Goal: Information Seeking & Learning: Compare options

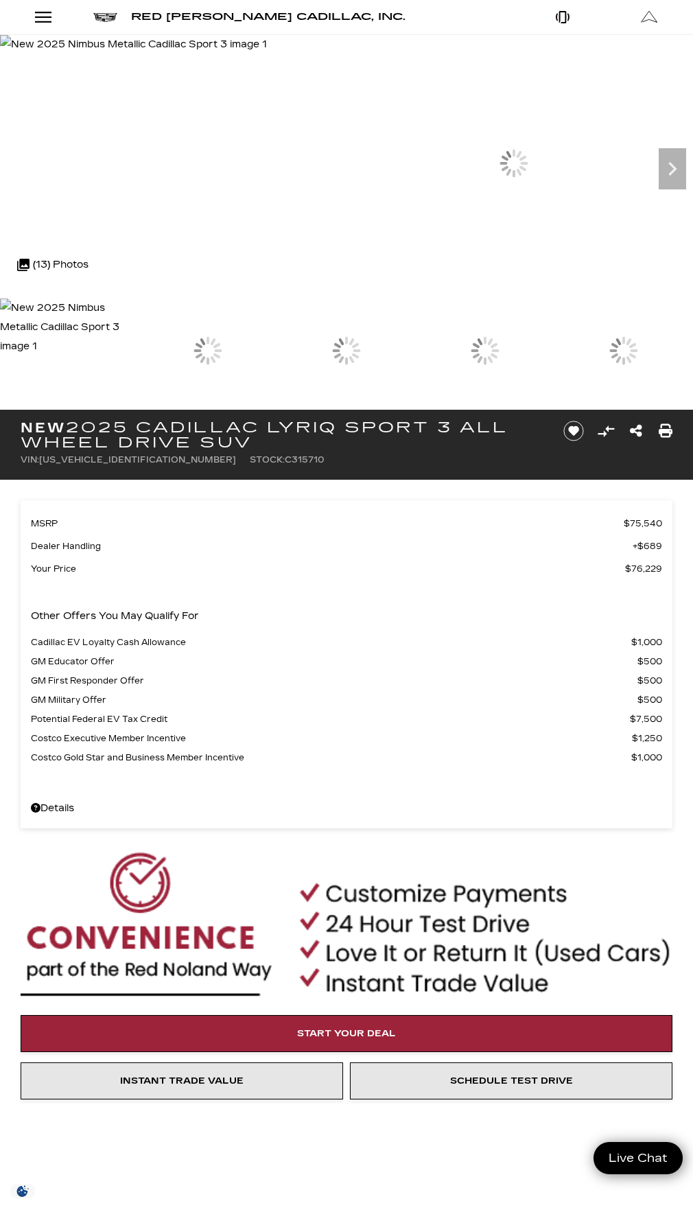
click at [0, 0] on button "Show More" at bounding box center [0, 0] width 0 height 0
click at [0, 0] on link "EV Test Drive" at bounding box center [0, 0] width 0 height 0
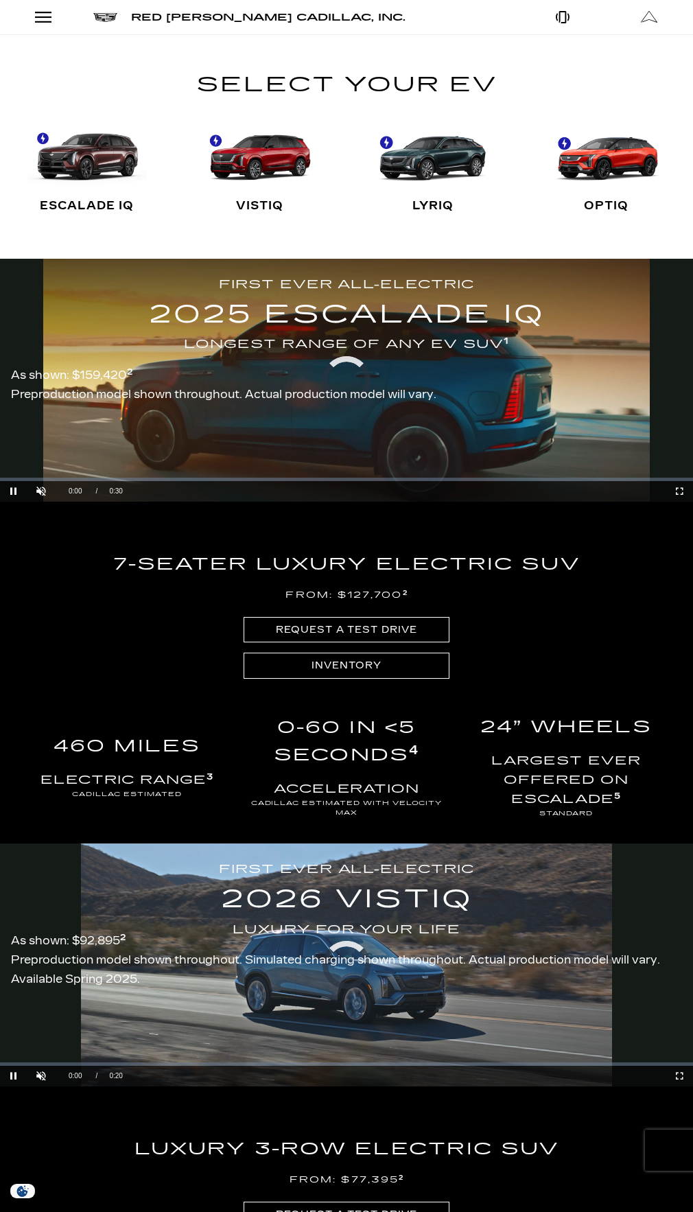
click at [0, 0] on button "Show More" at bounding box center [0, 0] width 0 height 0
click at [0, 0] on link "Show New" at bounding box center [0, 0] width 0 height 0
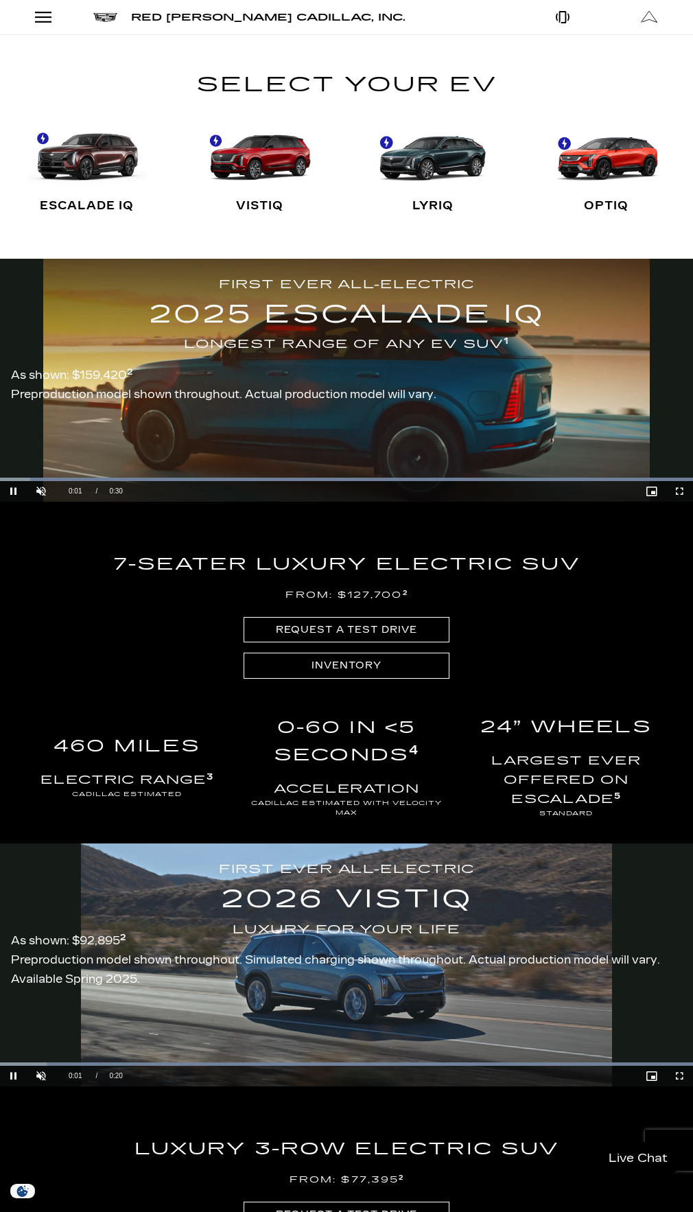
click at [0, 0] on div "View All New Vehicles" at bounding box center [0, 0] width 0 height 0
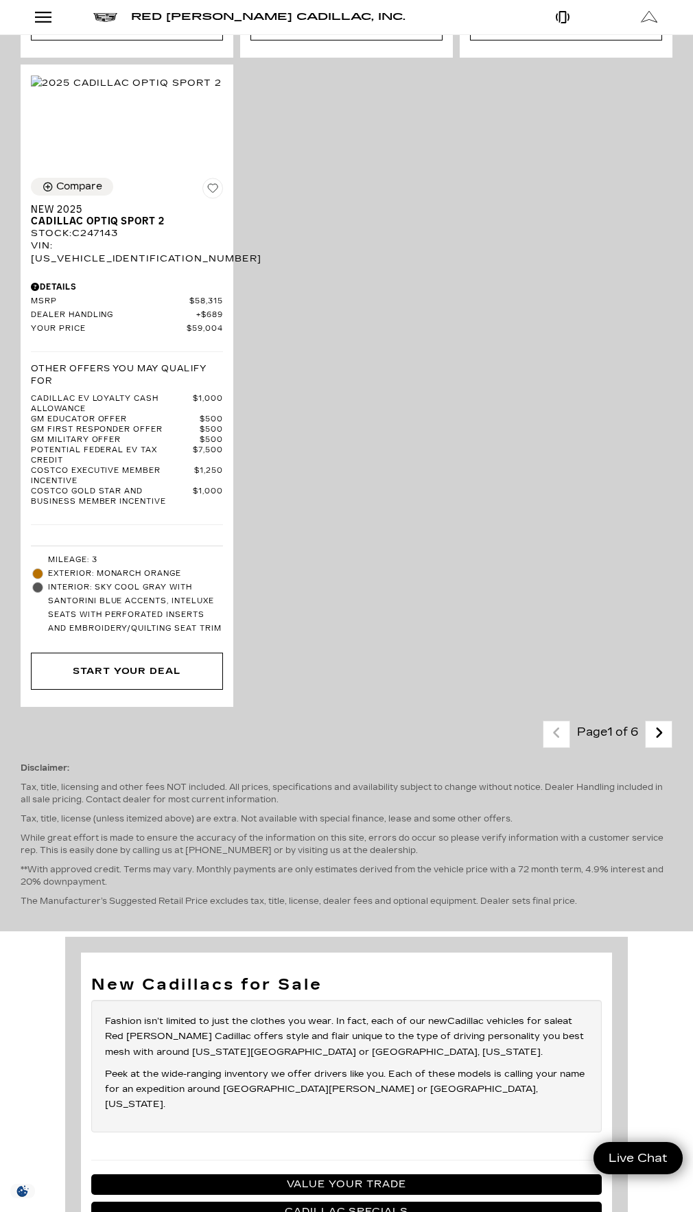
scroll to position [5008, 0]
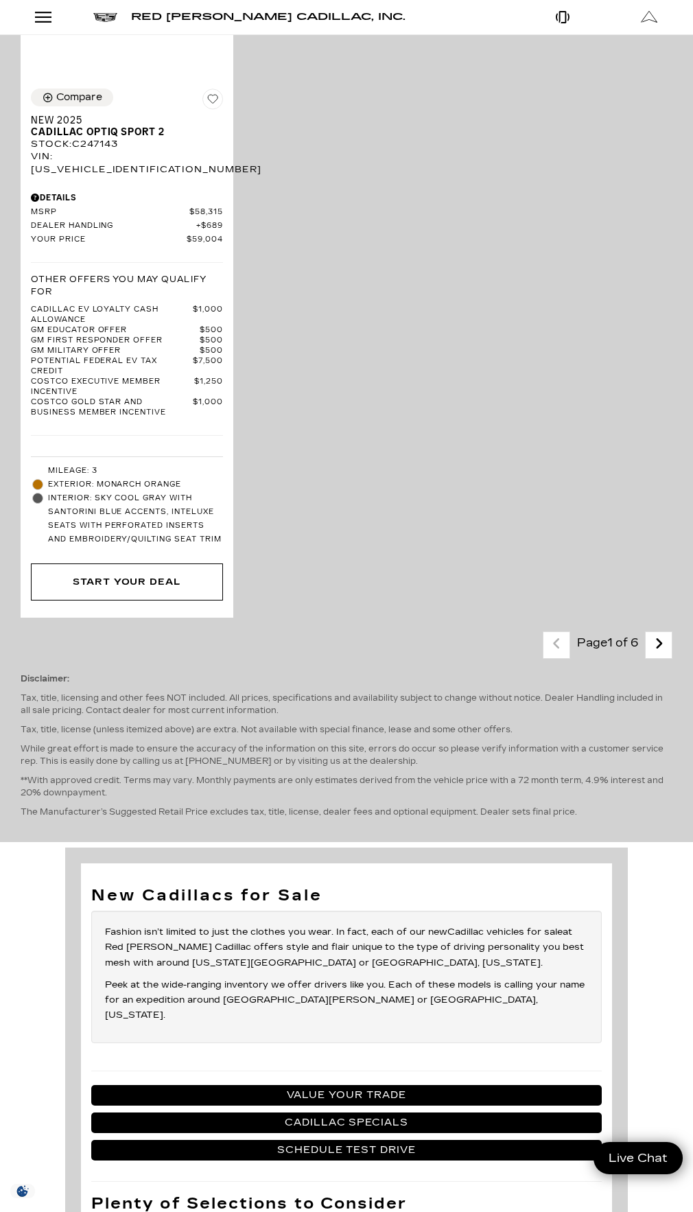
click at [663, 654] on icon "next page" at bounding box center [658, 644] width 9 height 22
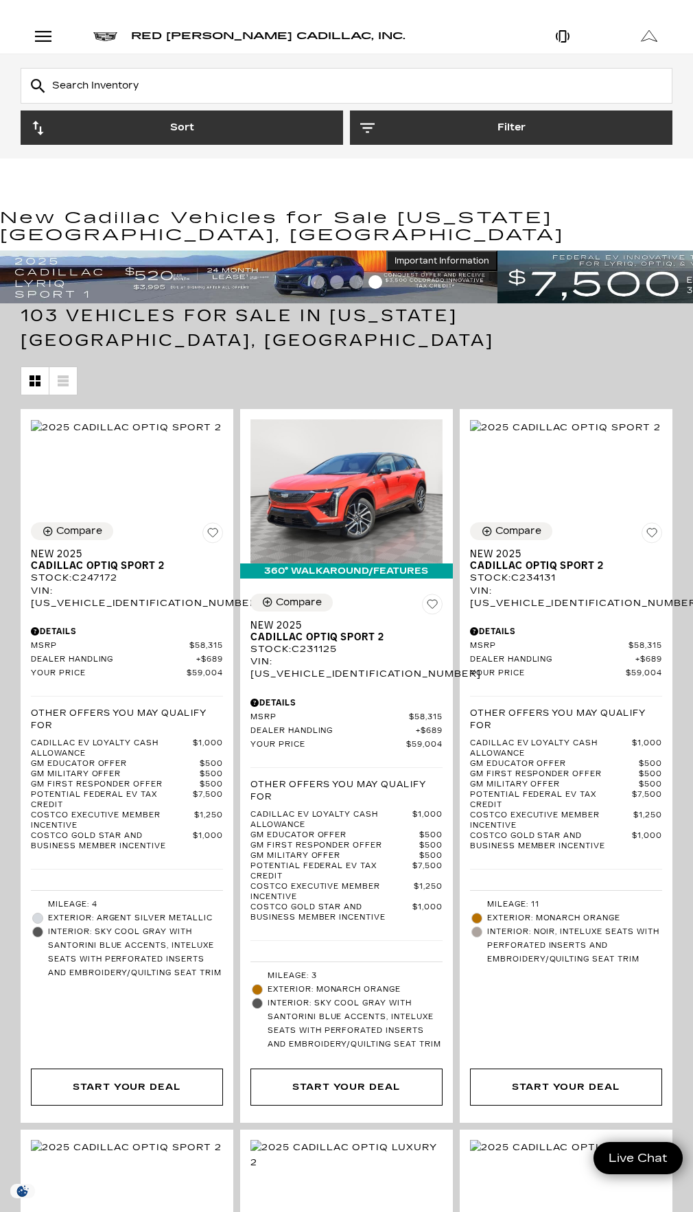
click at [0, 0] on div "Fueltype" at bounding box center [0, 0] width 0 height 0
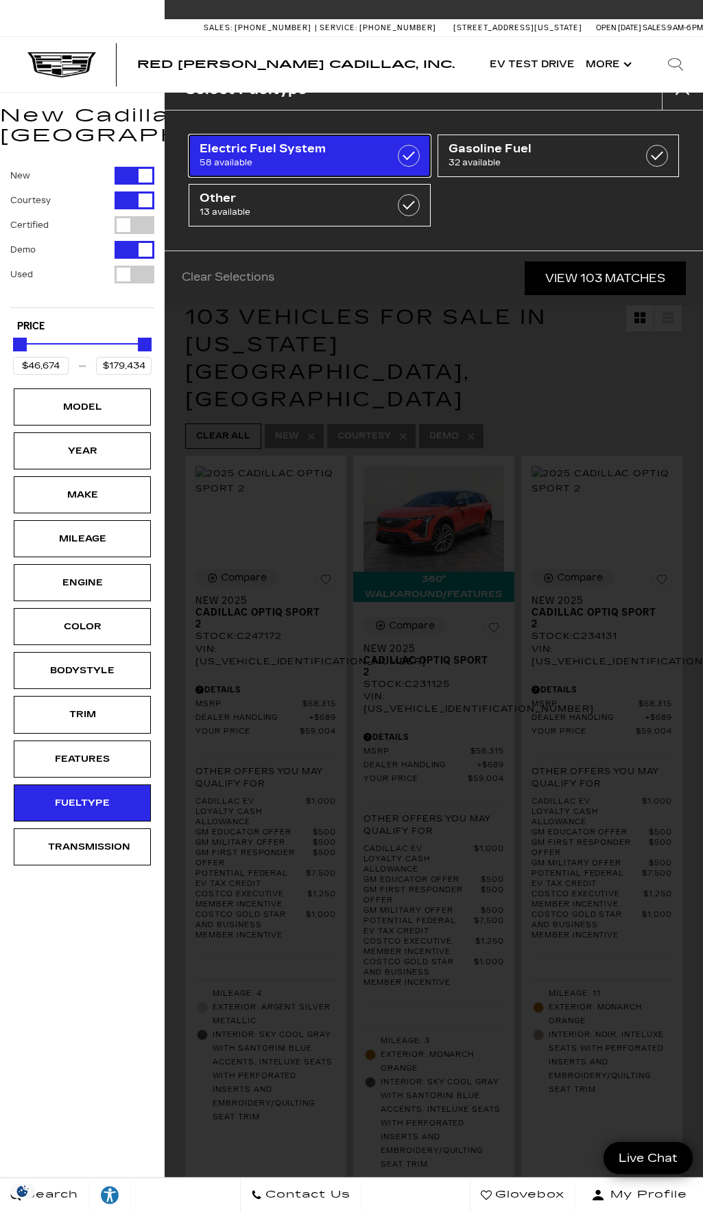
click at [379, 165] on span "58 available" at bounding box center [293, 163] width 187 height 14
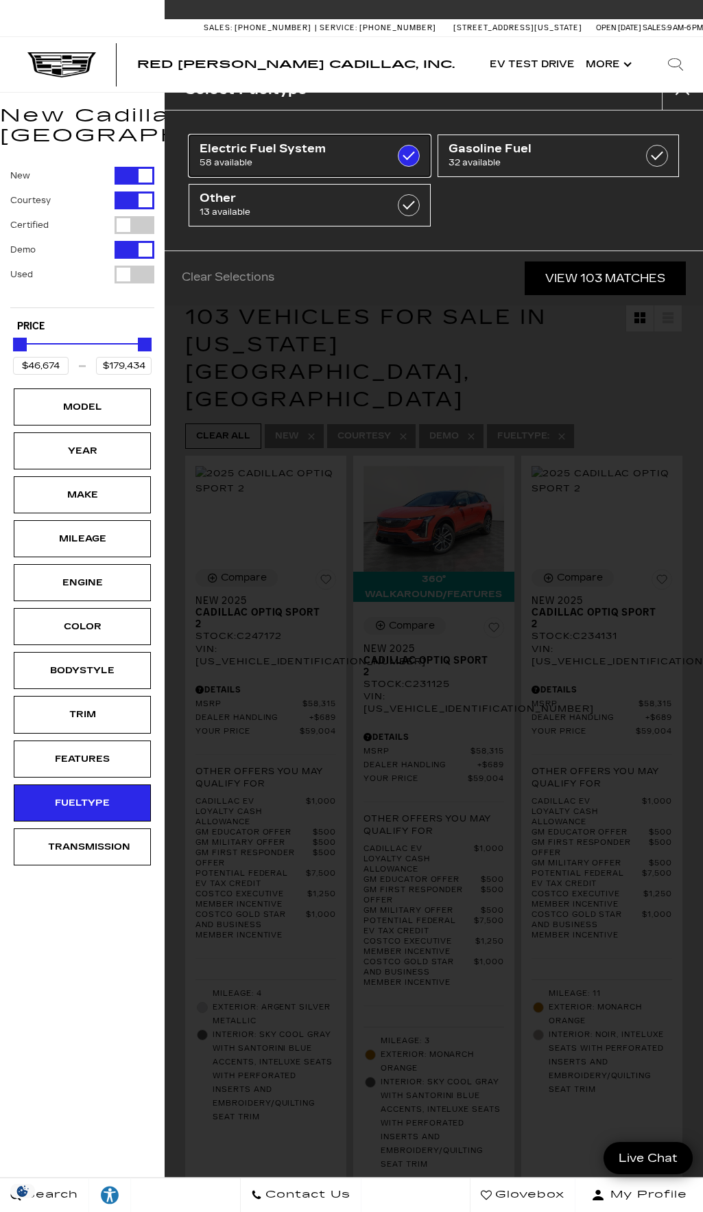
type input "$55,679"
type input "$153,054"
checkbox input "true"
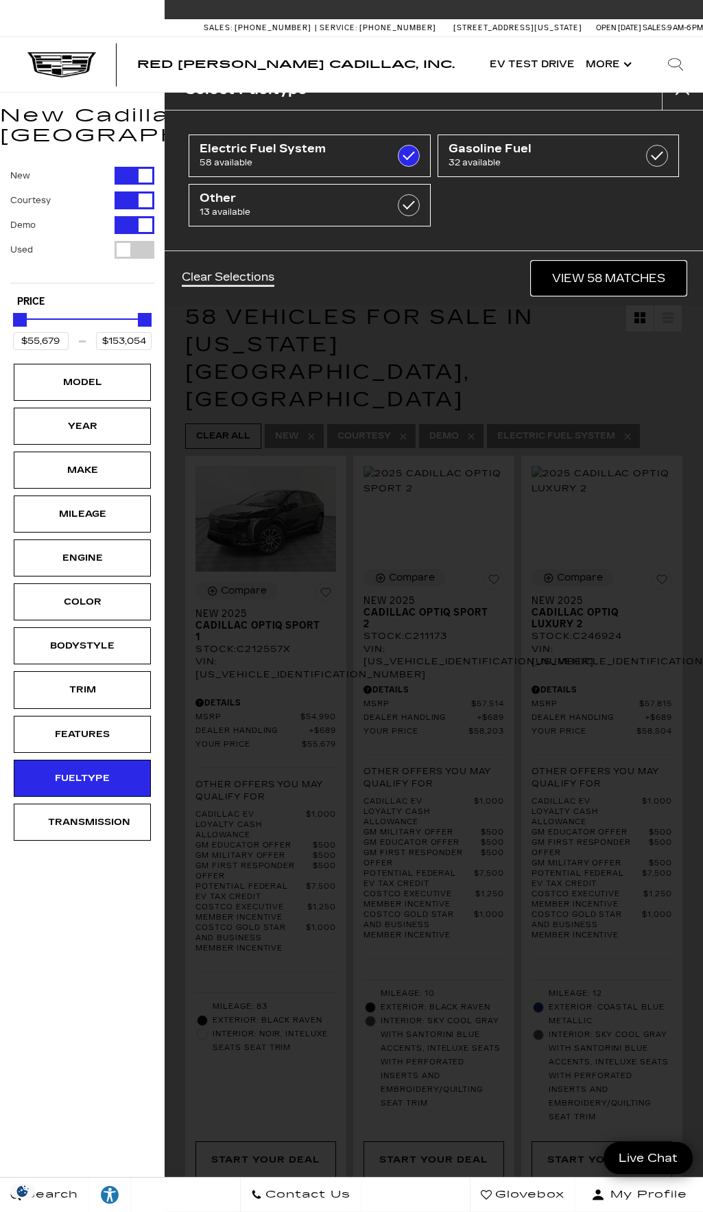
click at [587, 271] on link "View 58 Matches" at bounding box center [609, 278] width 154 height 34
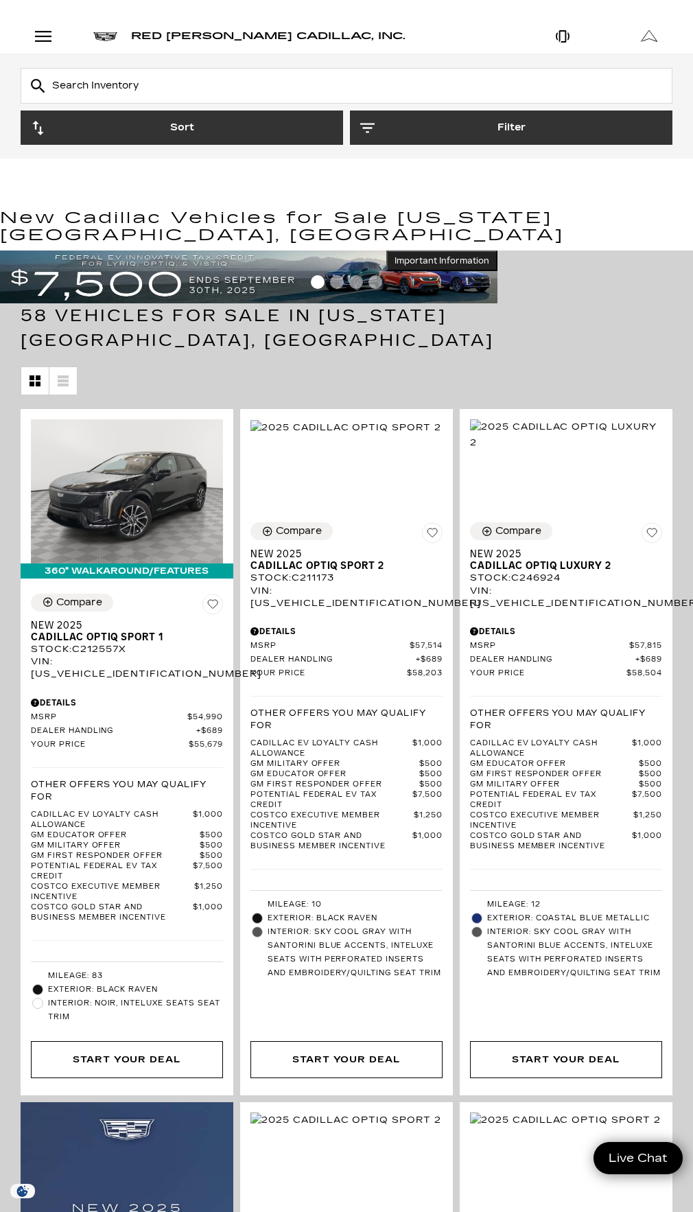
click at [0, 0] on div "Make" at bounding box center [0, 0] width 0 height 0
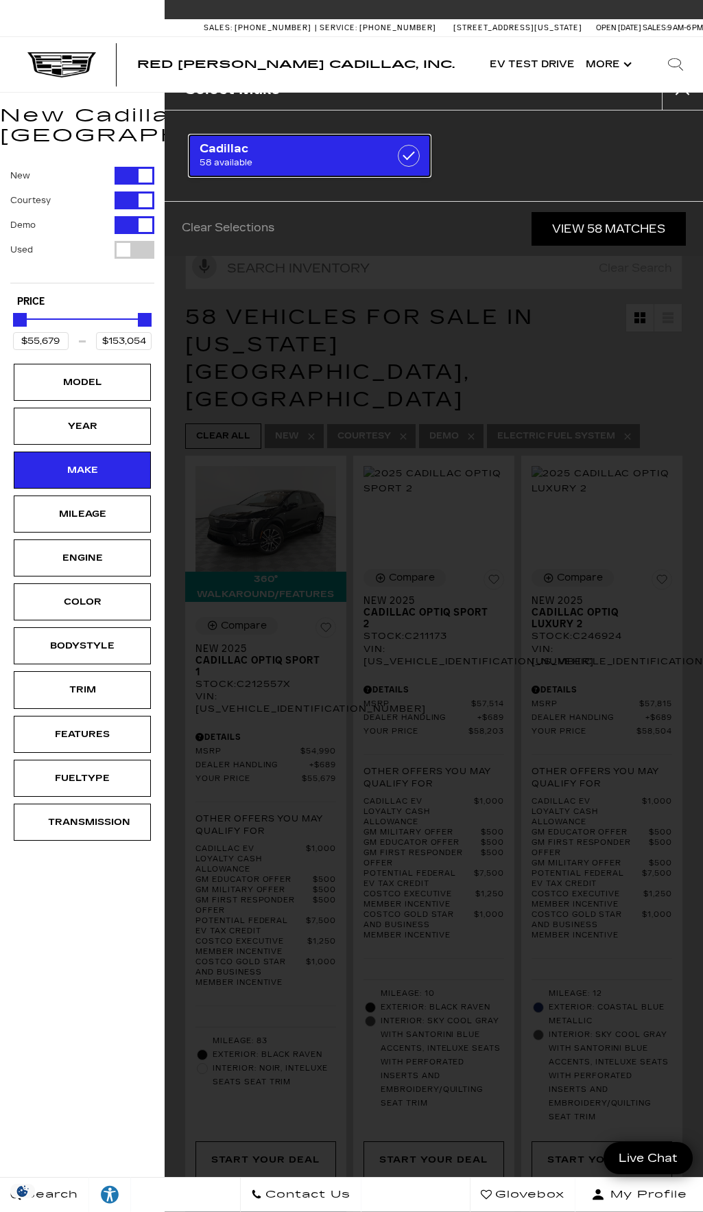
click at [422, 156] on link "Cadillac 58 available" at bounding box center [310, 155] width 242 height 43
checkbox input "true"
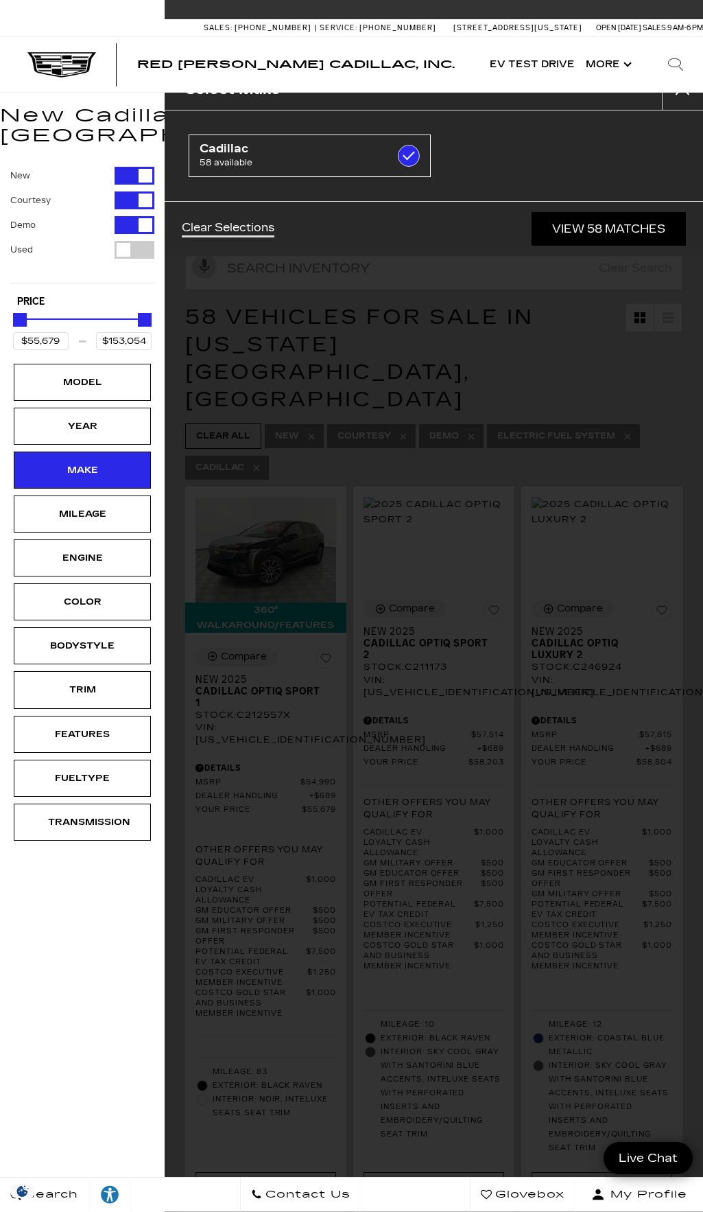
click at [397, 359] on div "Select Make Cadillac 58 available Clear Selections View 58 Matches" at bounding box center [434, 606] width 539 height 1212
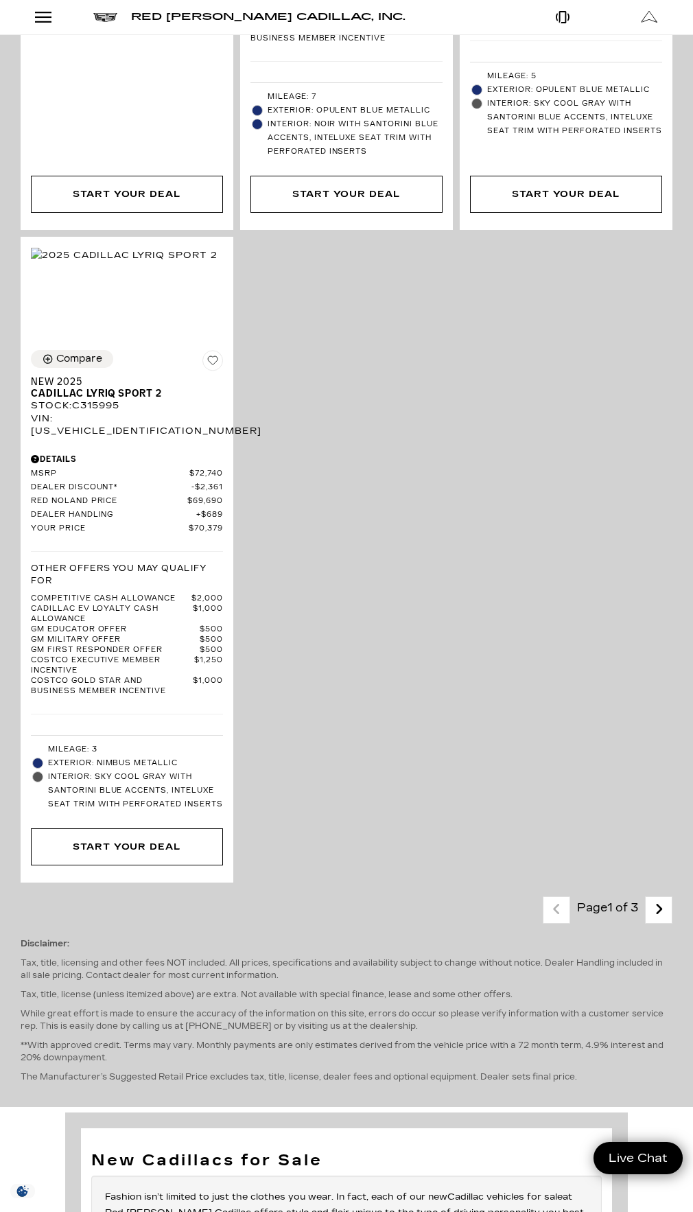
scroll to position [5420, 0]
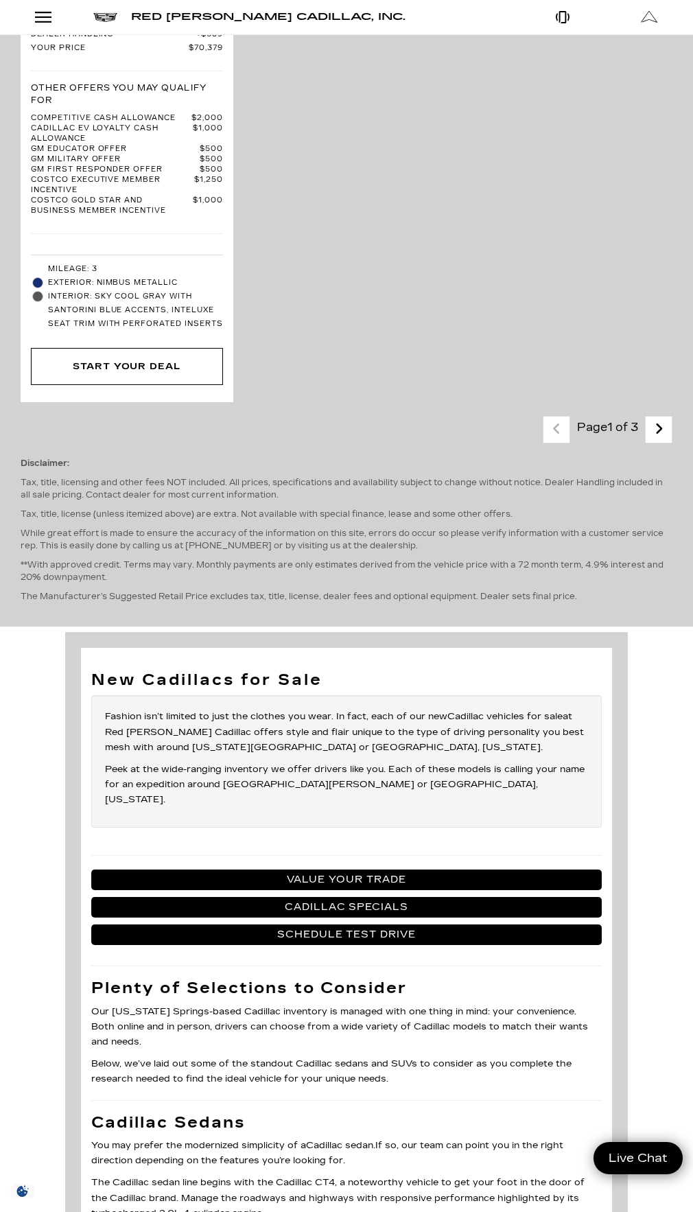
click at [663, 442] on link "Next - Page" at bounding box center [658, 430] width 29 height 24
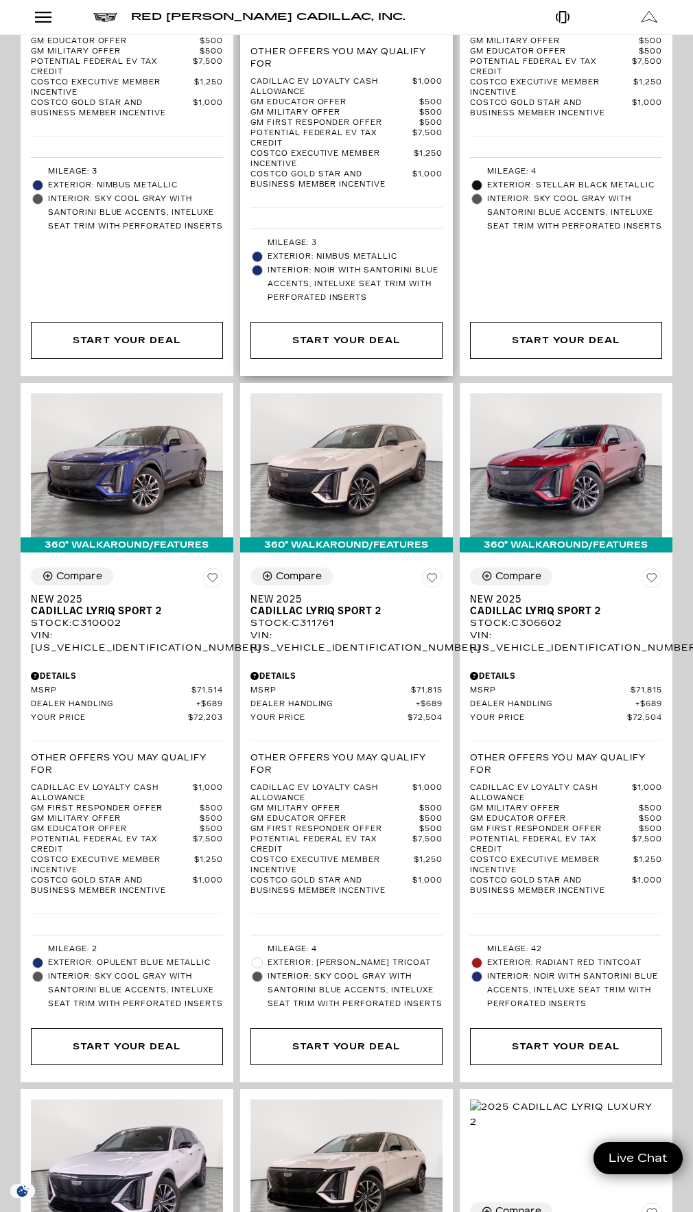
scroll to position [1441, 0]
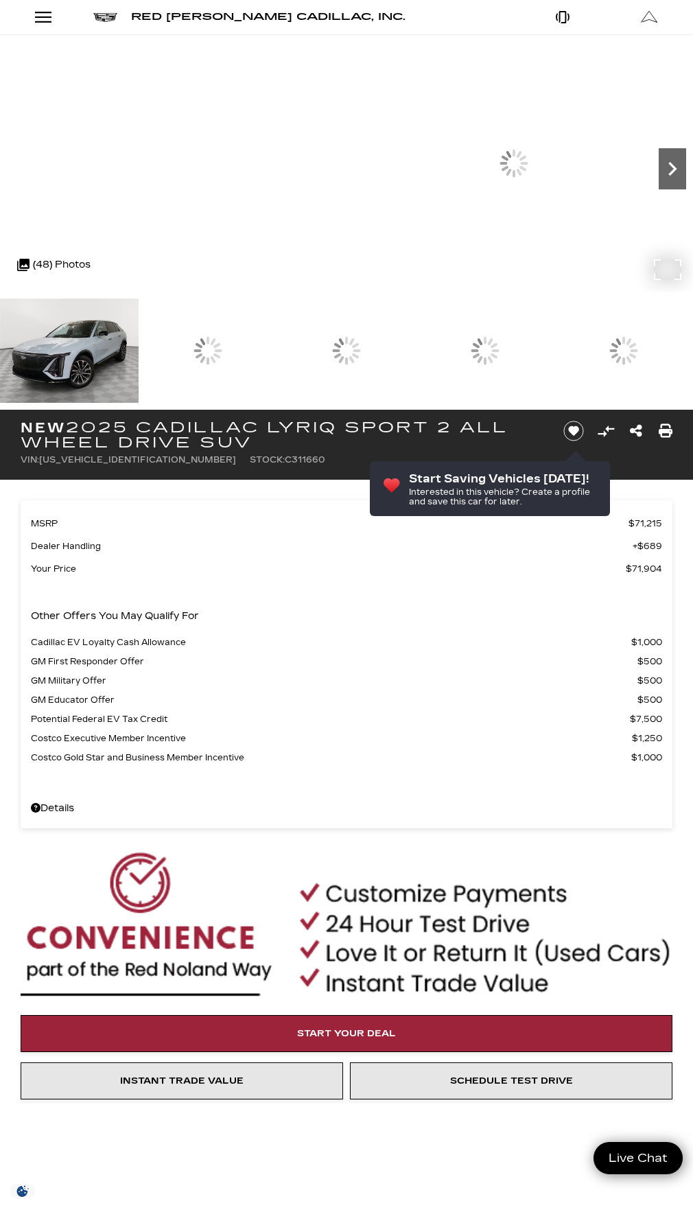
click at [659, 182] on icon "Next" at bounding box center [672, 168] width 27 height 27
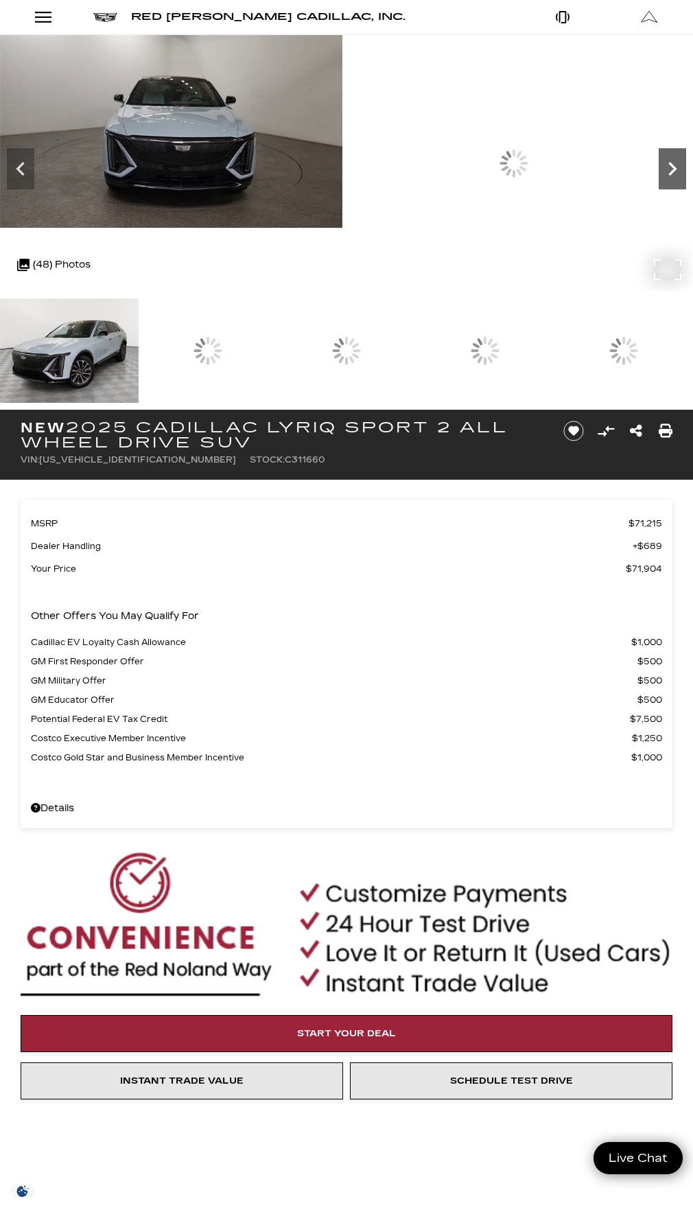
click at [659, 182] on icon "Next" at bounding box center [672, 168] width 27 height 27
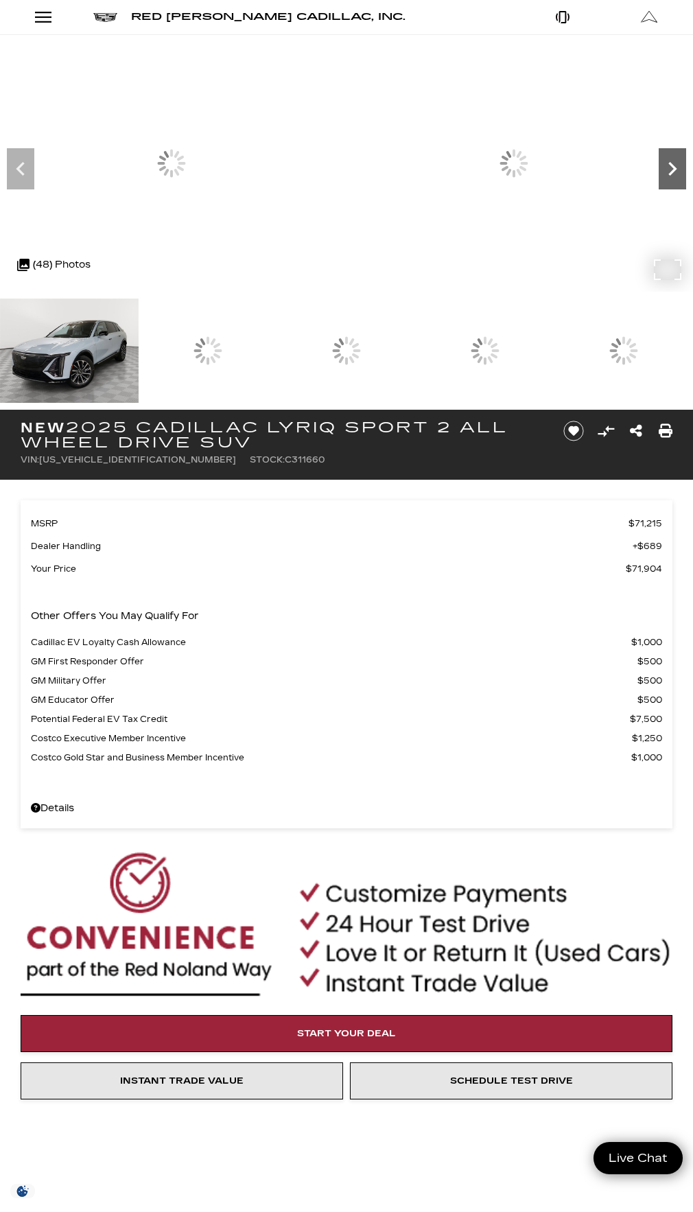
click at [659, 182] on icon "Next" at bounding box center [672, 168] width 27 height 27
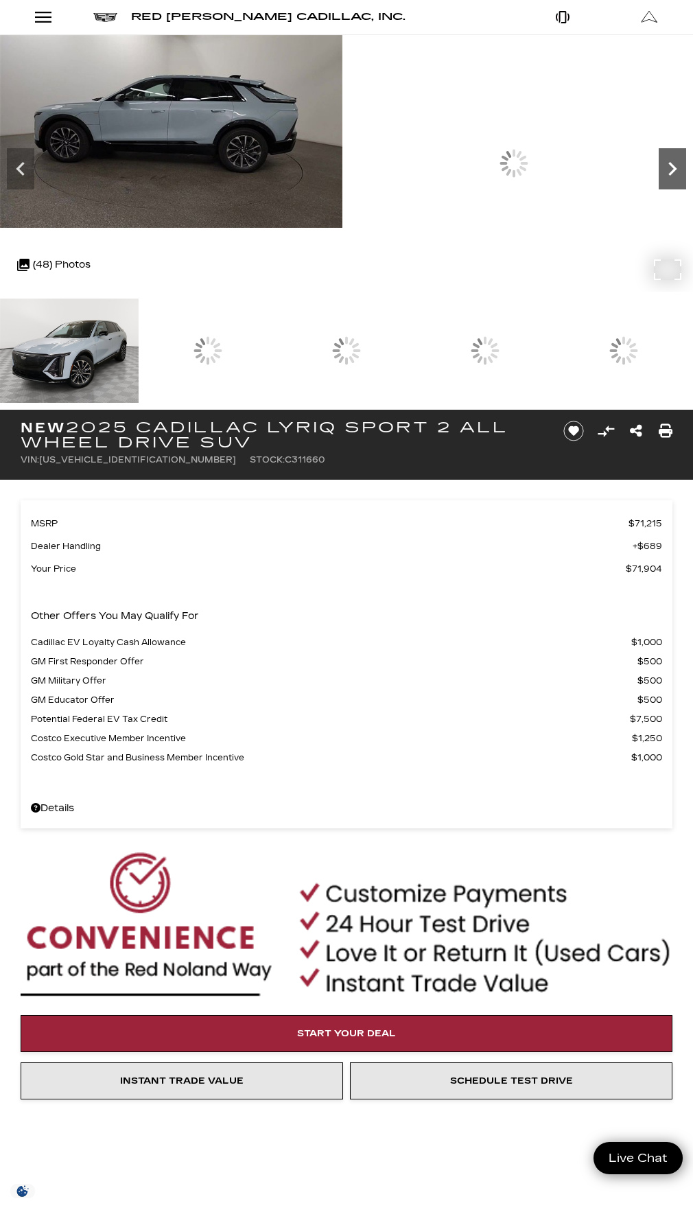
click at [659, 182] on icon "Next" at bounding box center [672, 168] width 27 height 27
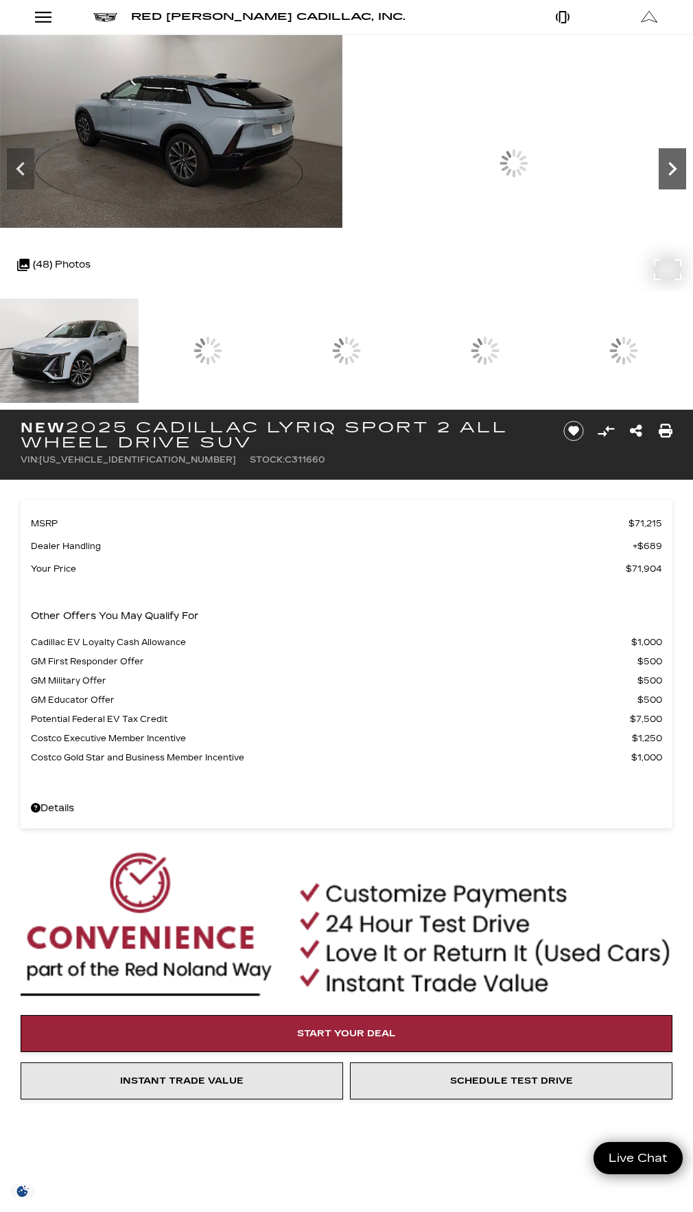
click at [668, 176] on icon "Next" at bounding box center [672, 169] width 8 height 14
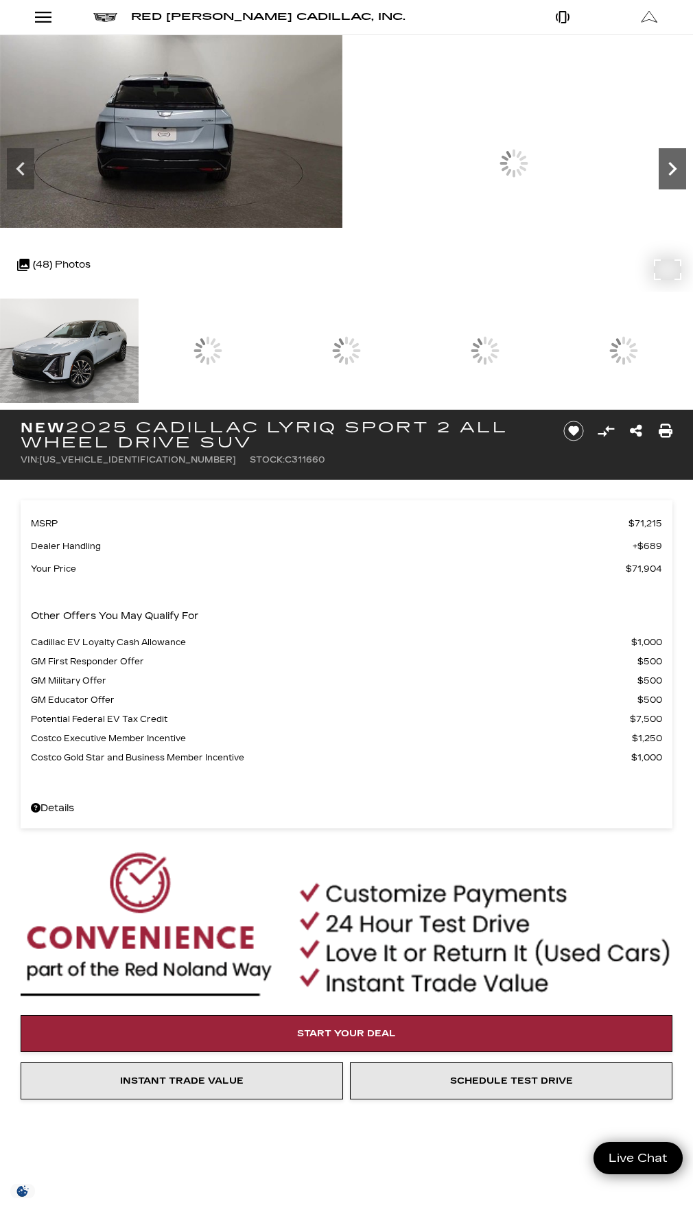
click at [668, 176] on icon "Next" at bounding box center [672, 169] width 8 height 14
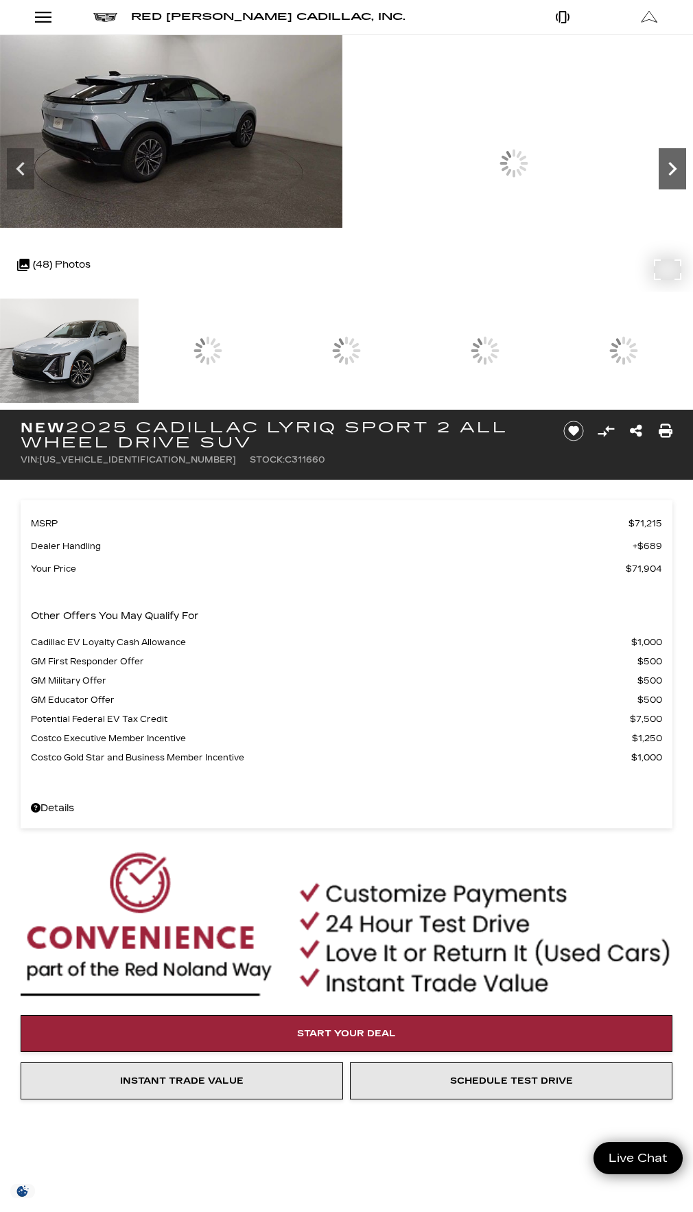
click at [668, 176] on icon "Next" at bounding box center [672, 169] width 8 height 14
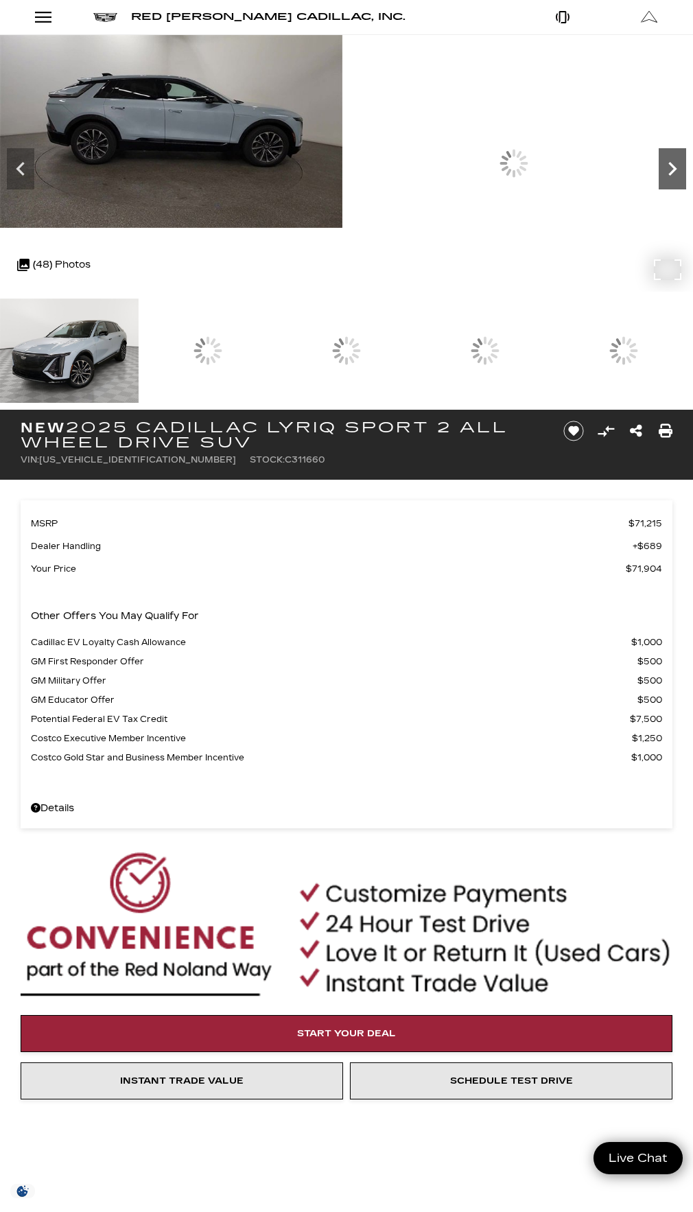
click at [668, 176] on icon "Next" at bounding box center [672, 169] width 8 height 14
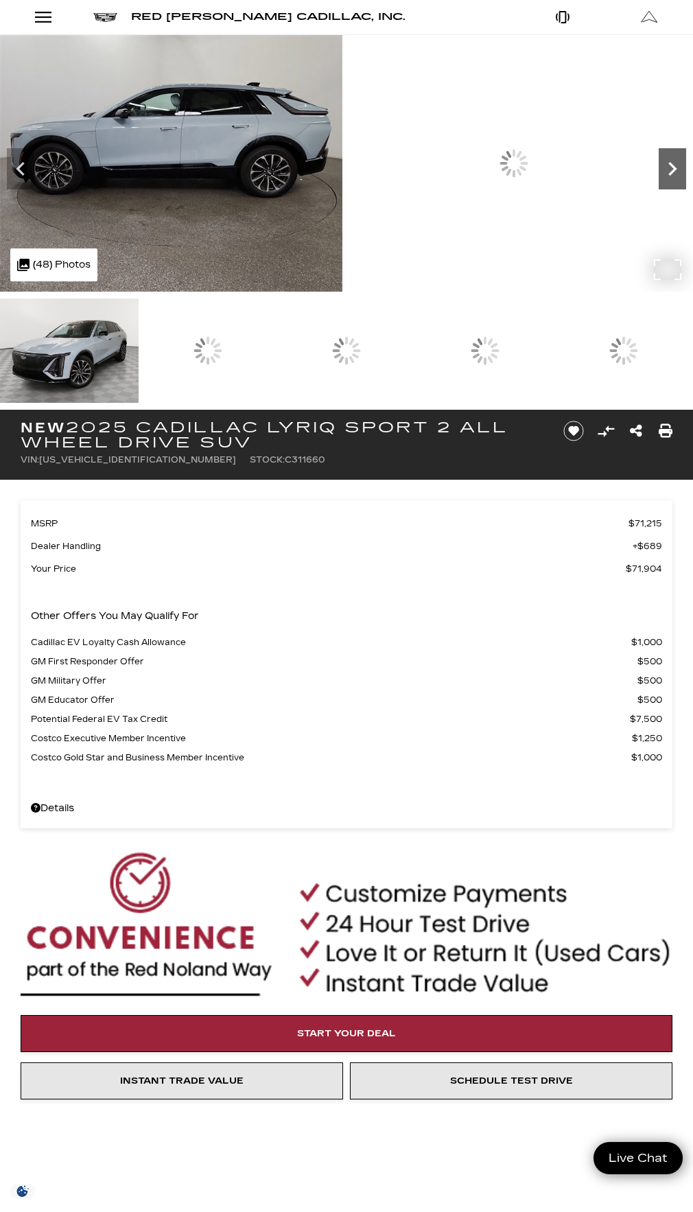
click at [668, 176] on icon "Next" at bounding box center [672, 169] width 8 height 14
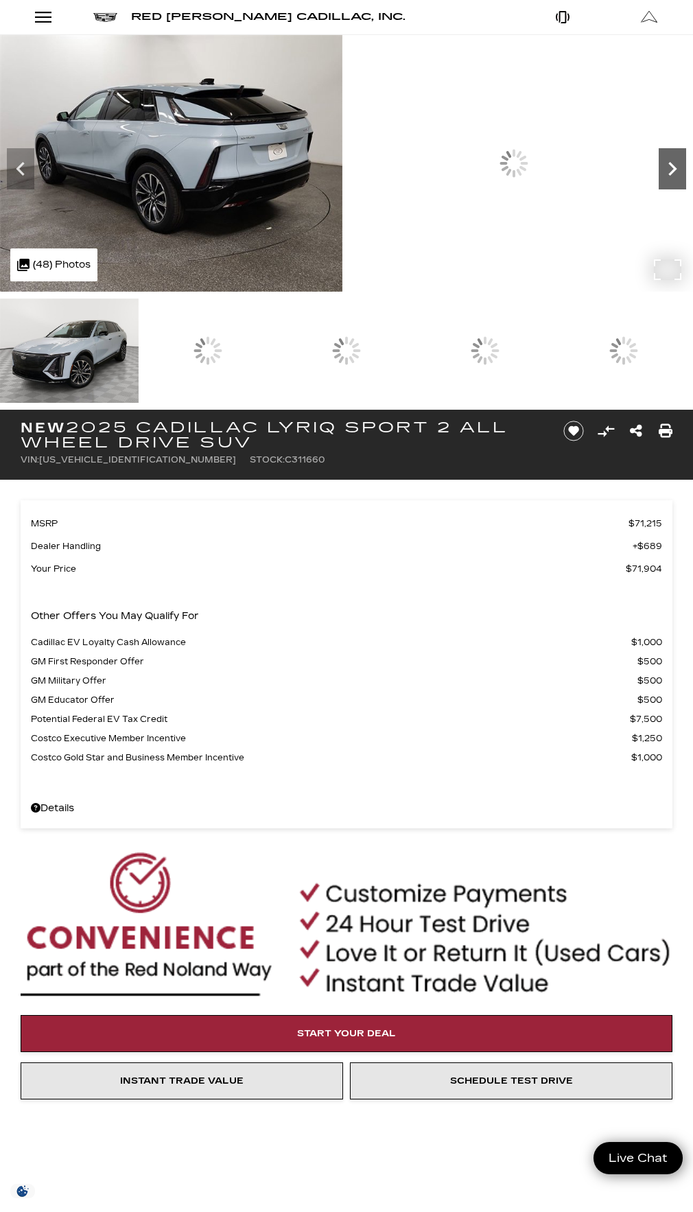
click at [668, 176] on icon "Next" at bounding box center [672, 169] width 8 height 14
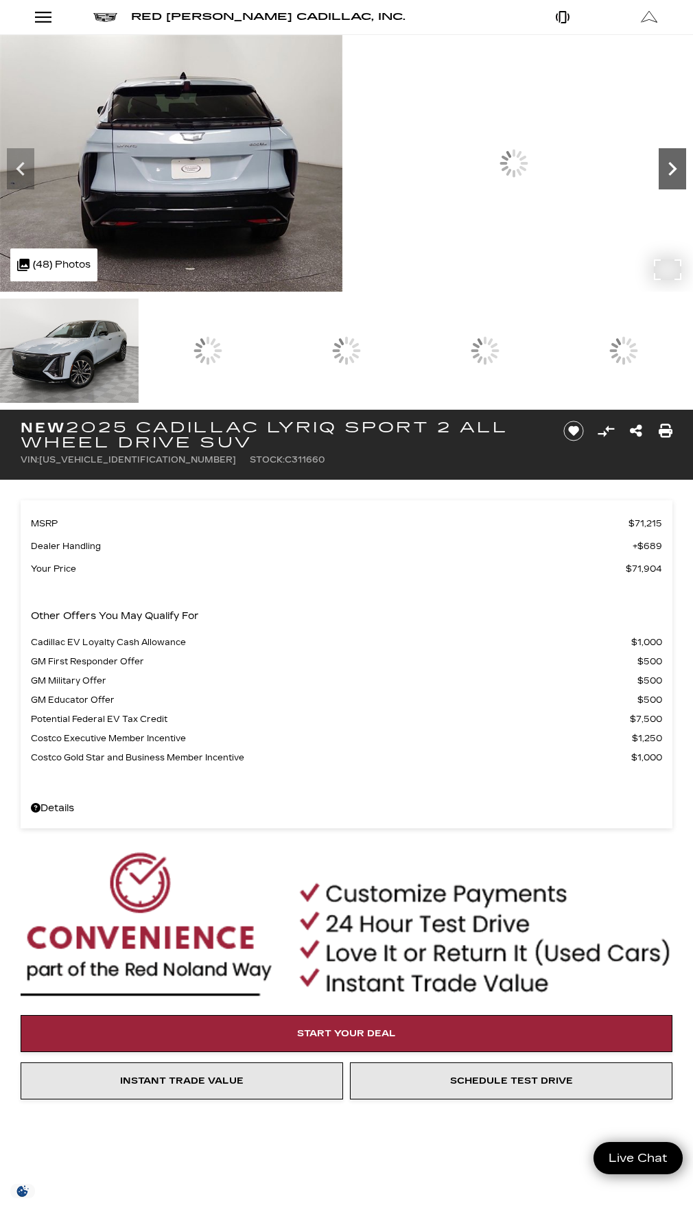
click at [668, 176] on icon "Next" at bounding box center [672, 169] width 8 height 14
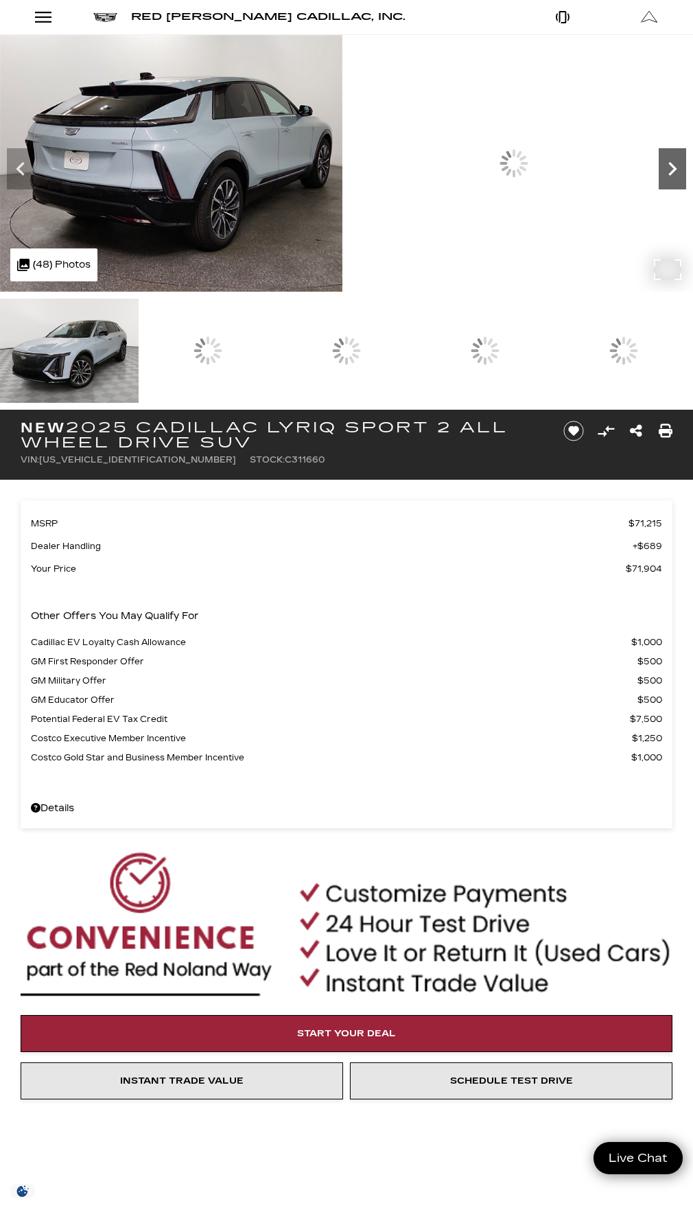
click at [668, 176] on icon "Next" at bounding box center [672, 169] width 8 height 14
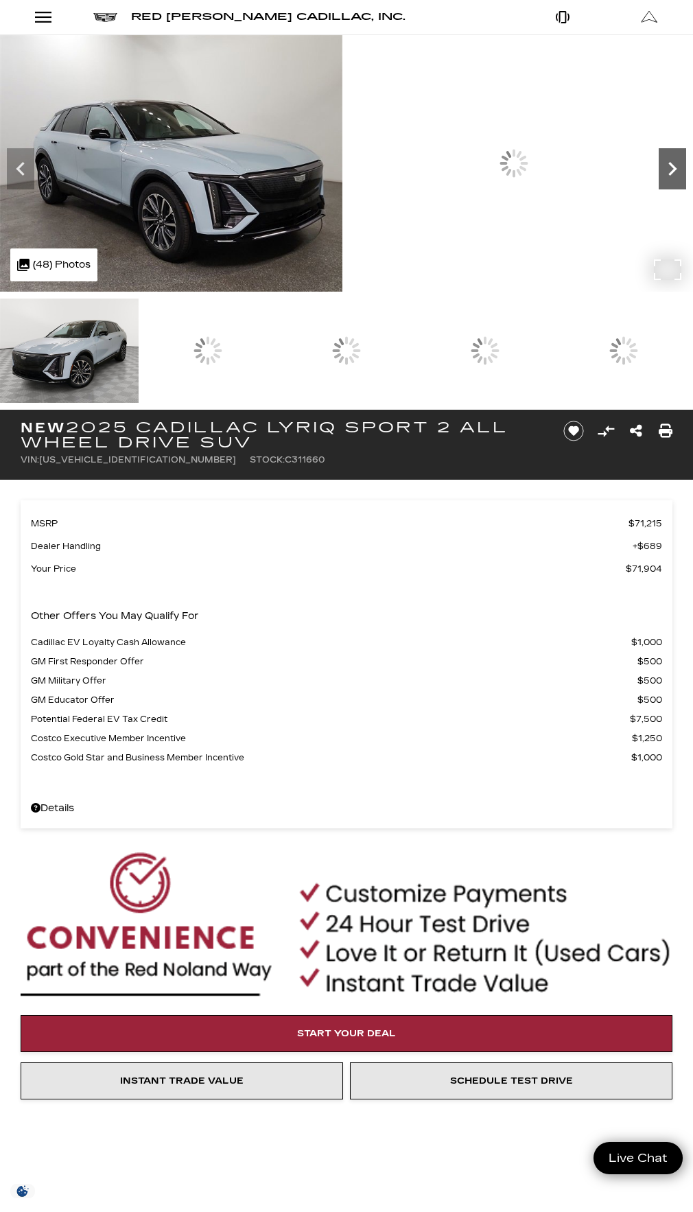
click at [668, 176] on icon "Next" at bounding box center [672, 169] width 8 height 14
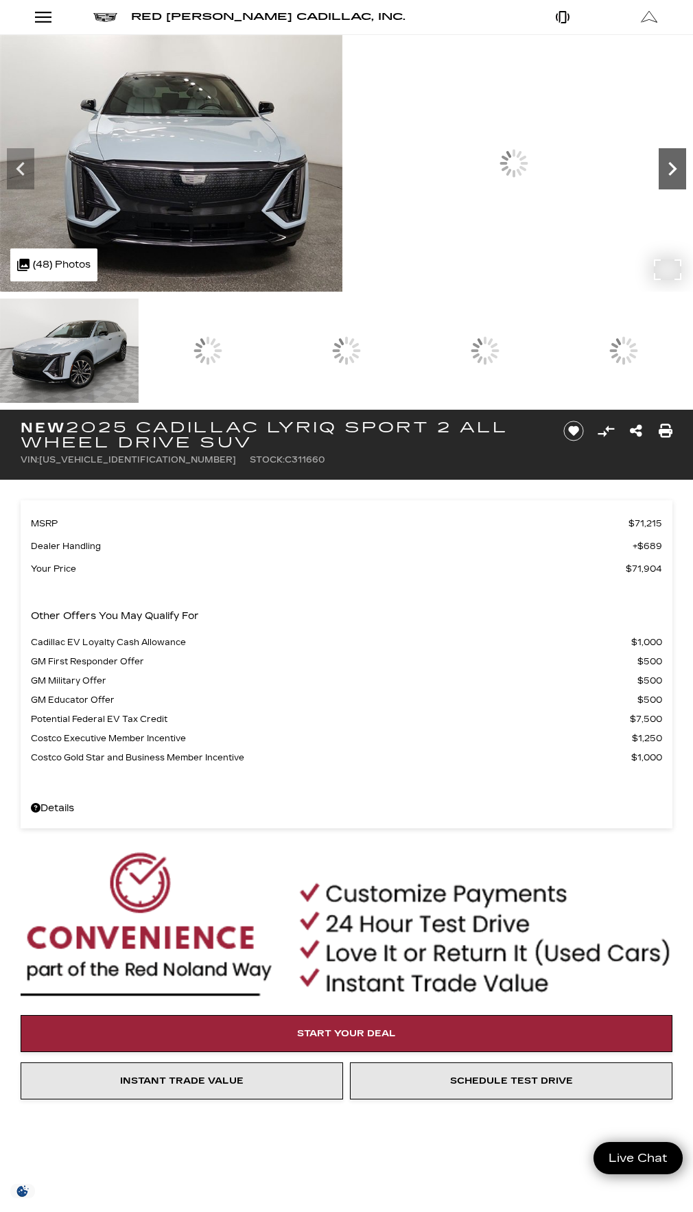
click at [668, 176] on icon "Next" at bounding box center [672, 169] width 8 height 14
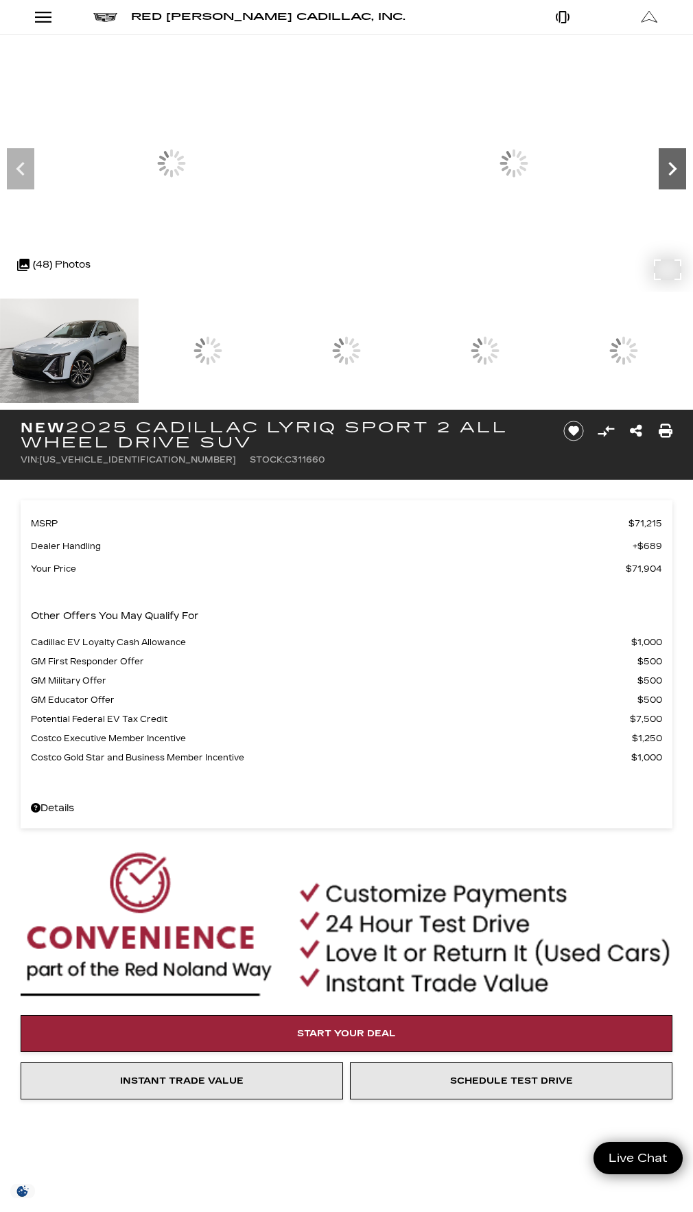
click at [668, 176] on icon "Next" at bounding box center [672, 169] width 8 height 14
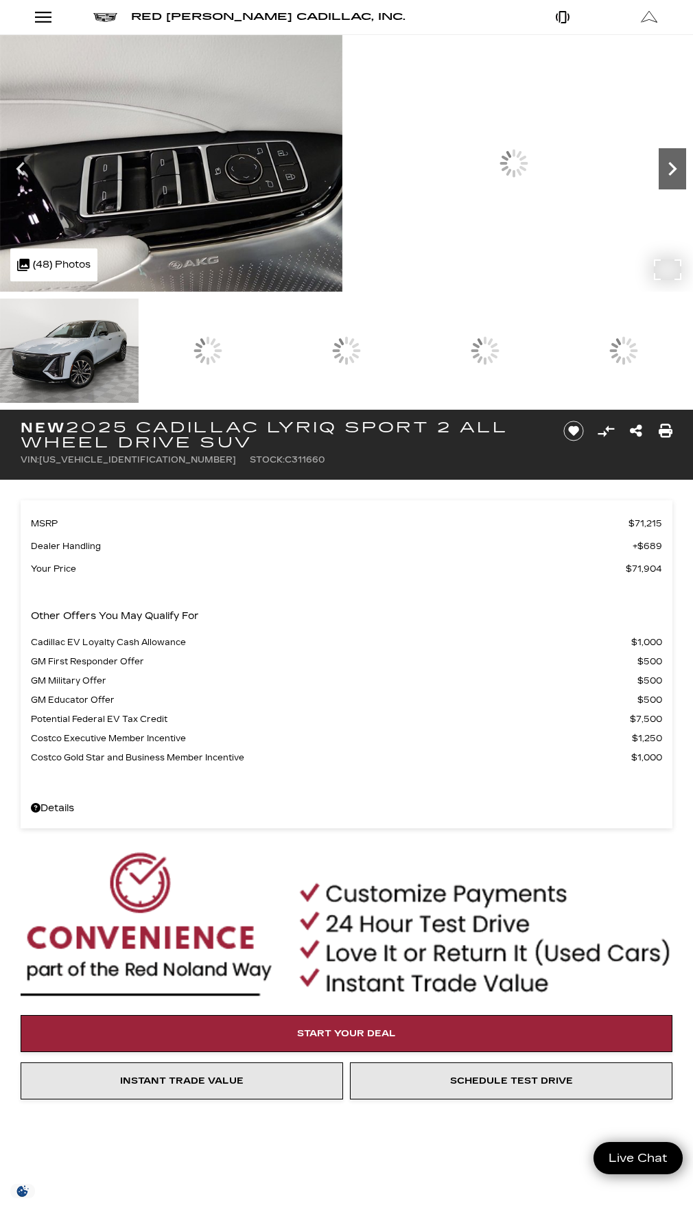
click at [659, 182] on icon "Next" at bounding box center [672, 168] width 27 height 27
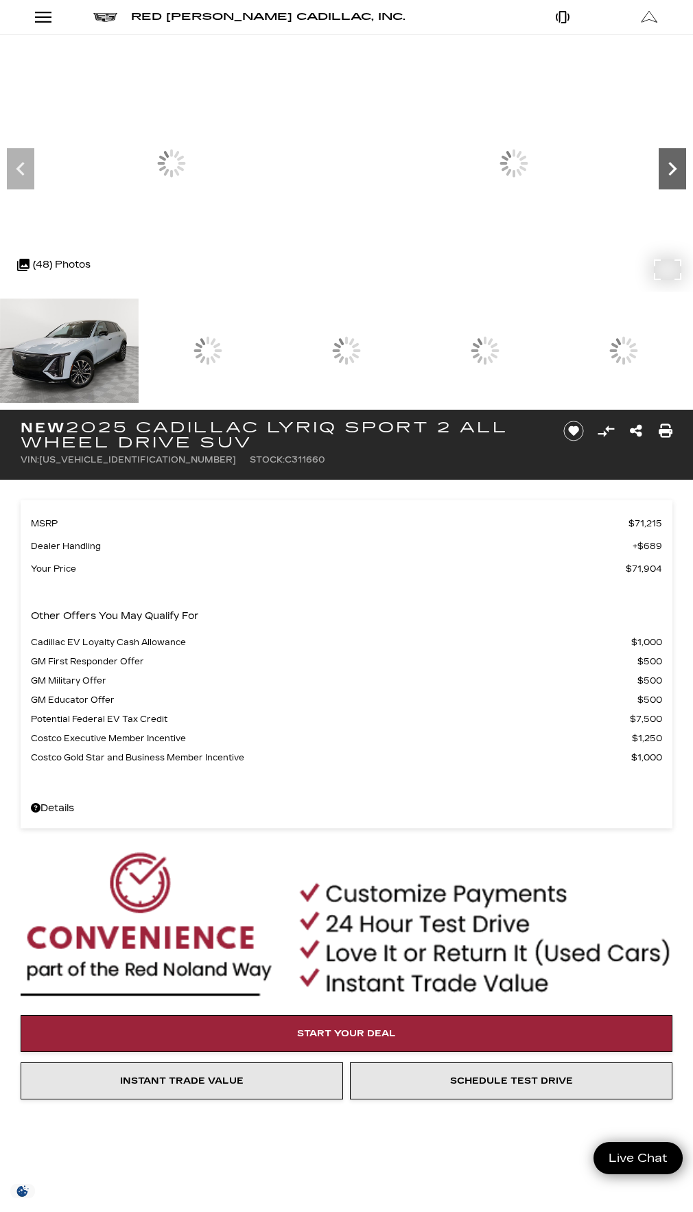
click at [659, 182] on icon "Next" at bounding box center [672, 168] width 27 height 27
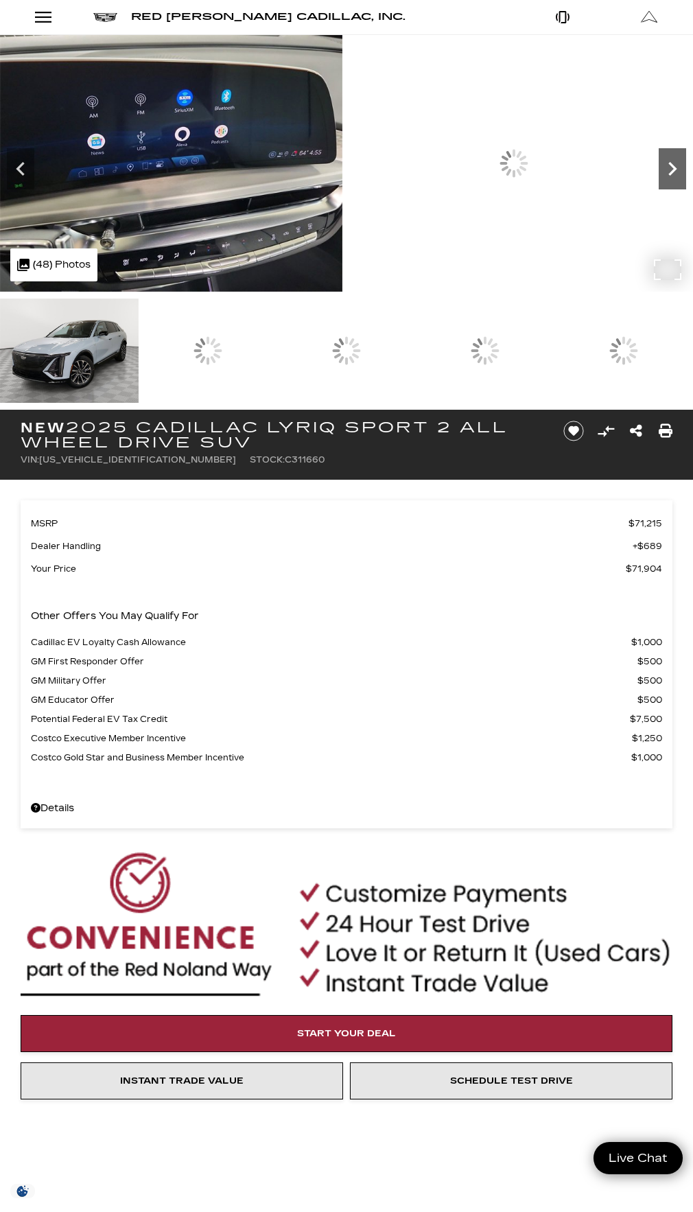
click at [659, 182] on icon "Next" at bounding box center [672, 168] width 27 height 27
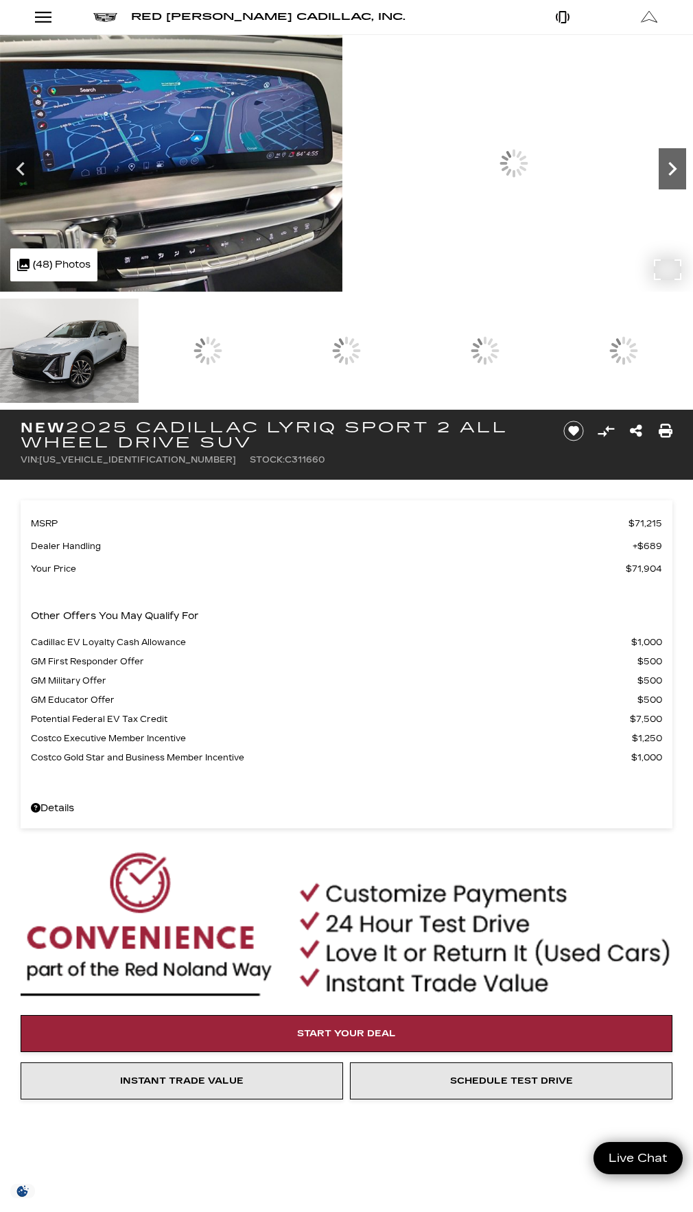
click at [668, 176] on icon "Next" at bounding box center [672, 169] width 8 height 14
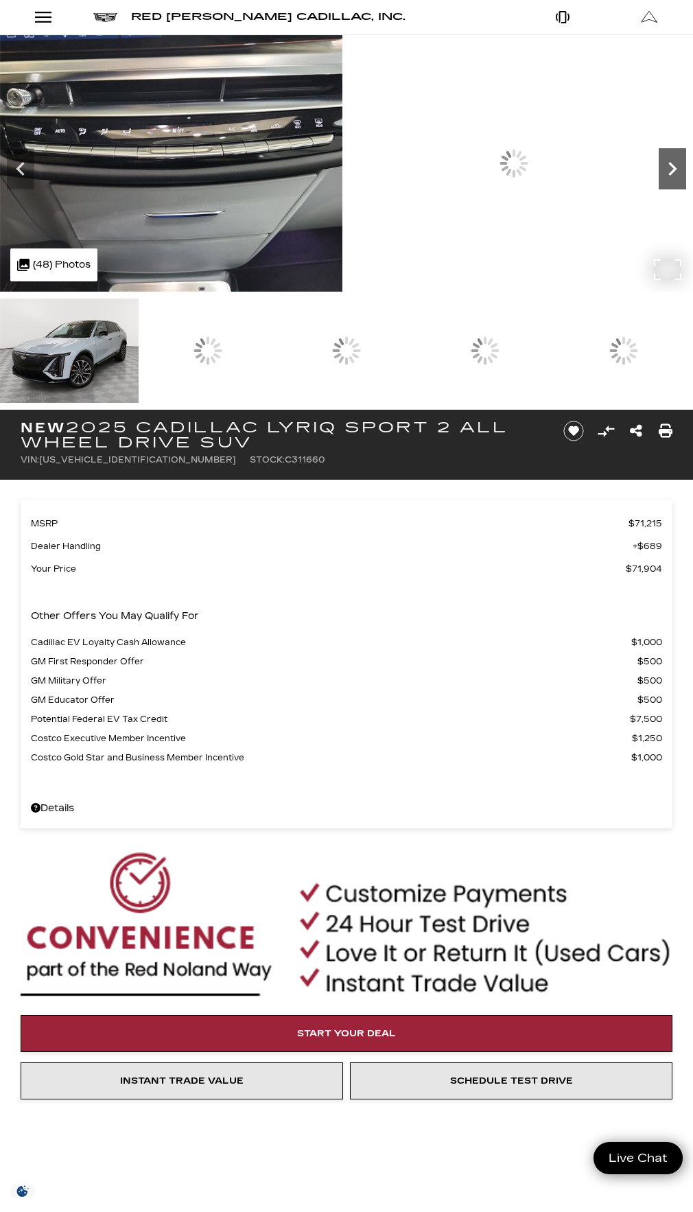
click at [668, 176] on icon "Next" at bounding box center [672, 169] width 8 height 14
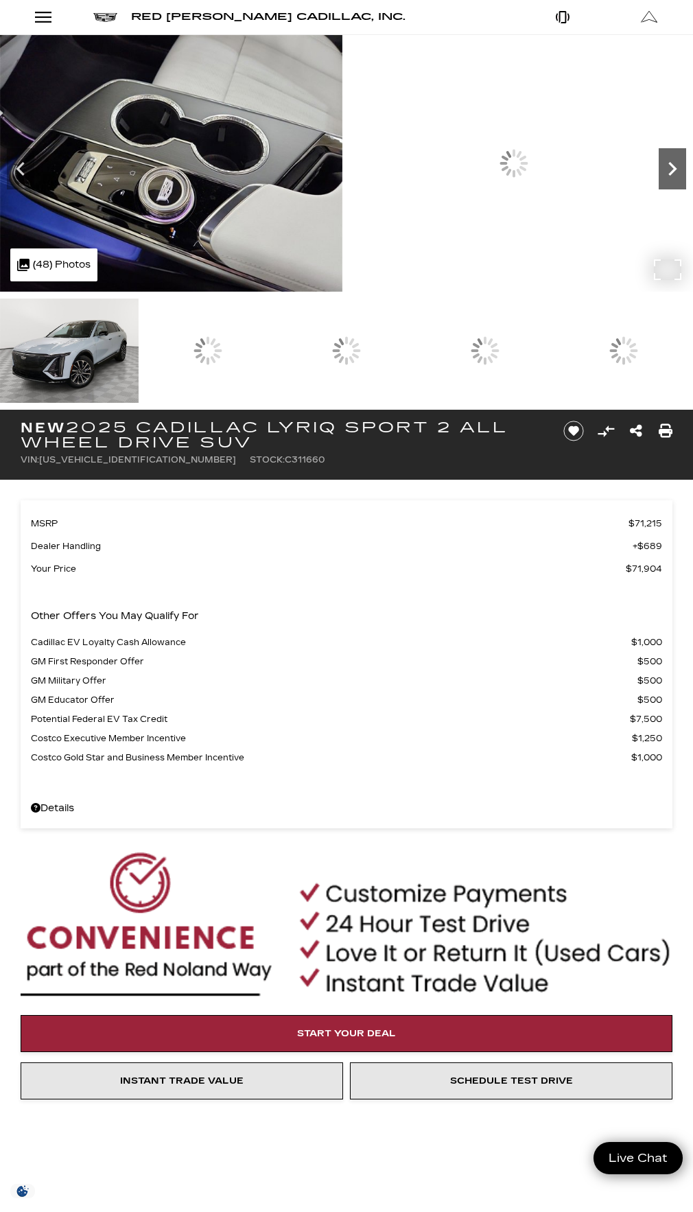
click at [668, 176] on icon "Next" at bounding box center [672, 169] width 8 height 14
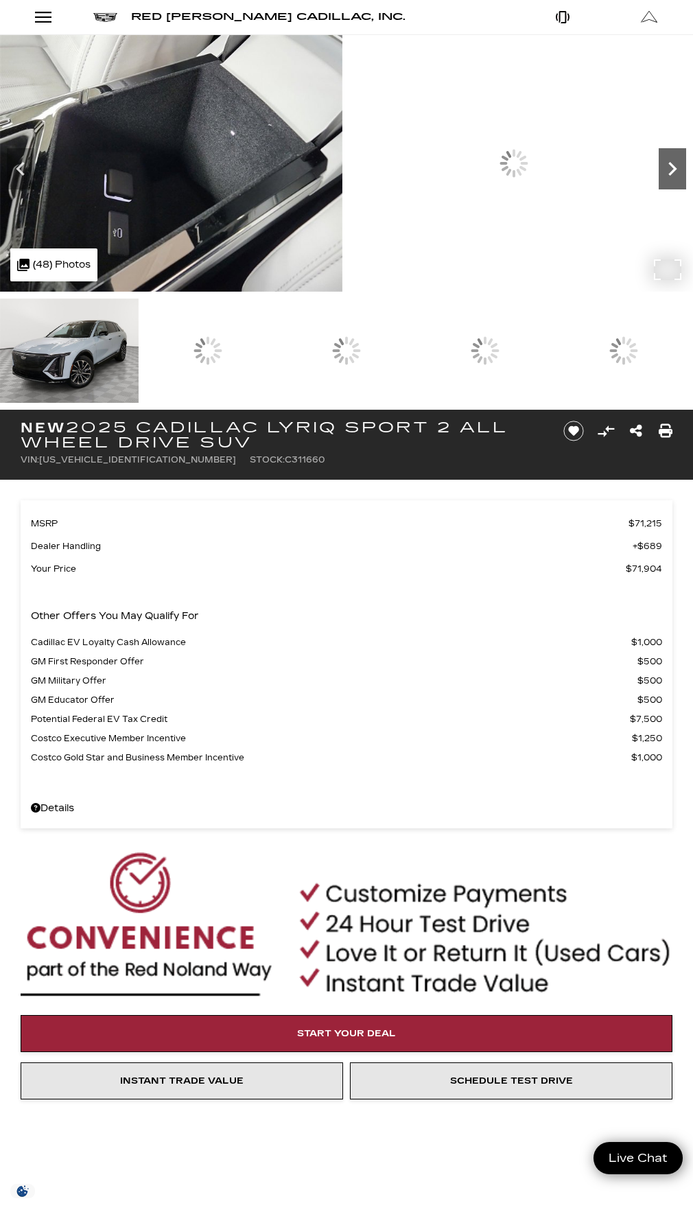
click at [668, 176] on icon "Next" at bounding box center [672, 169] width 8 height 14
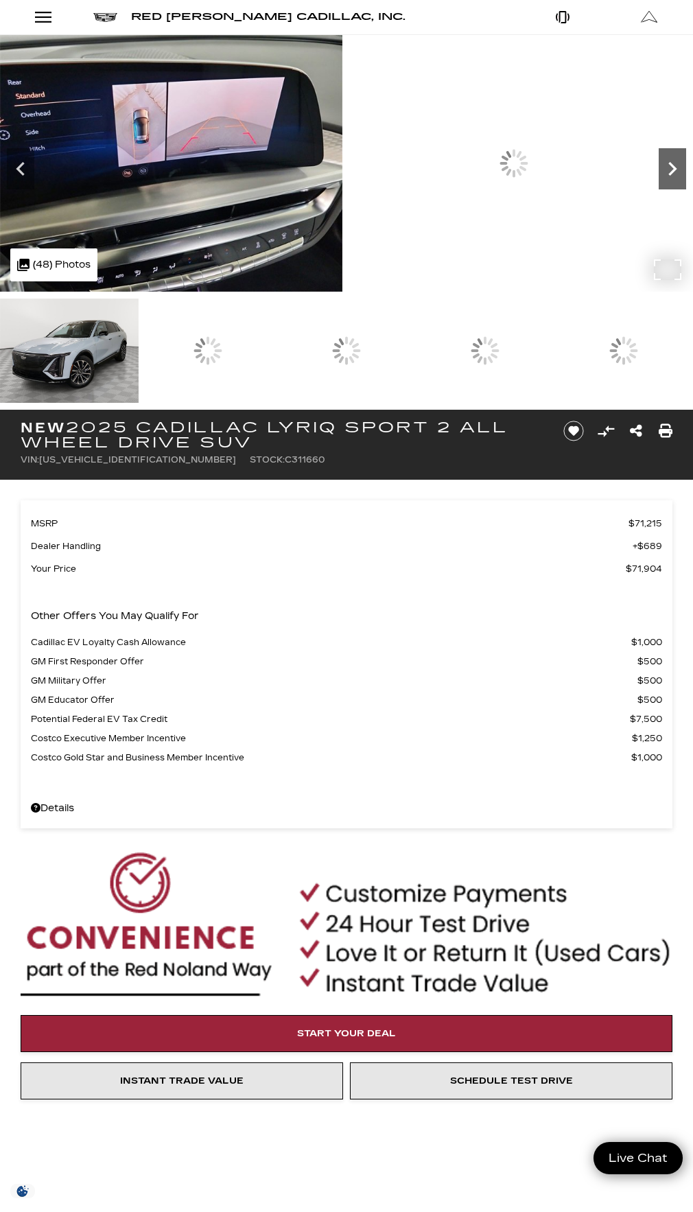
click at [668, 176] on icon "Next" at bounding box center [672, 169] width 8 height 14
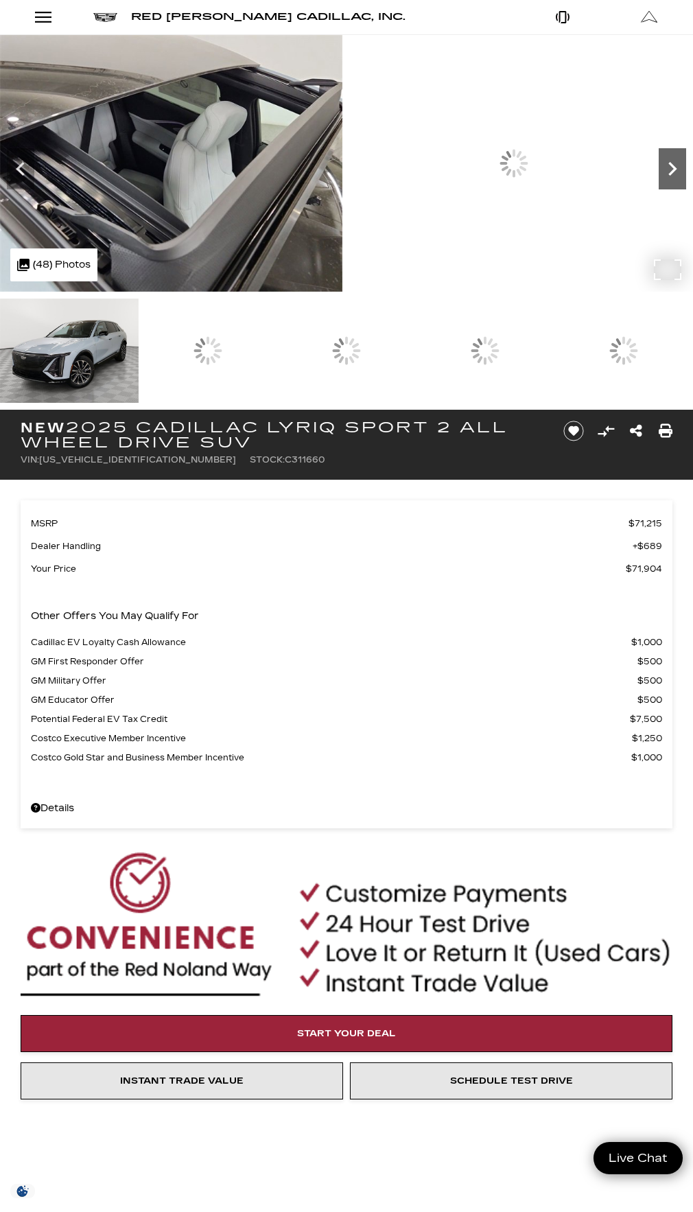
click at [668, 176] on icon "Next" at bounding box center [672, 169] width 8 height 14
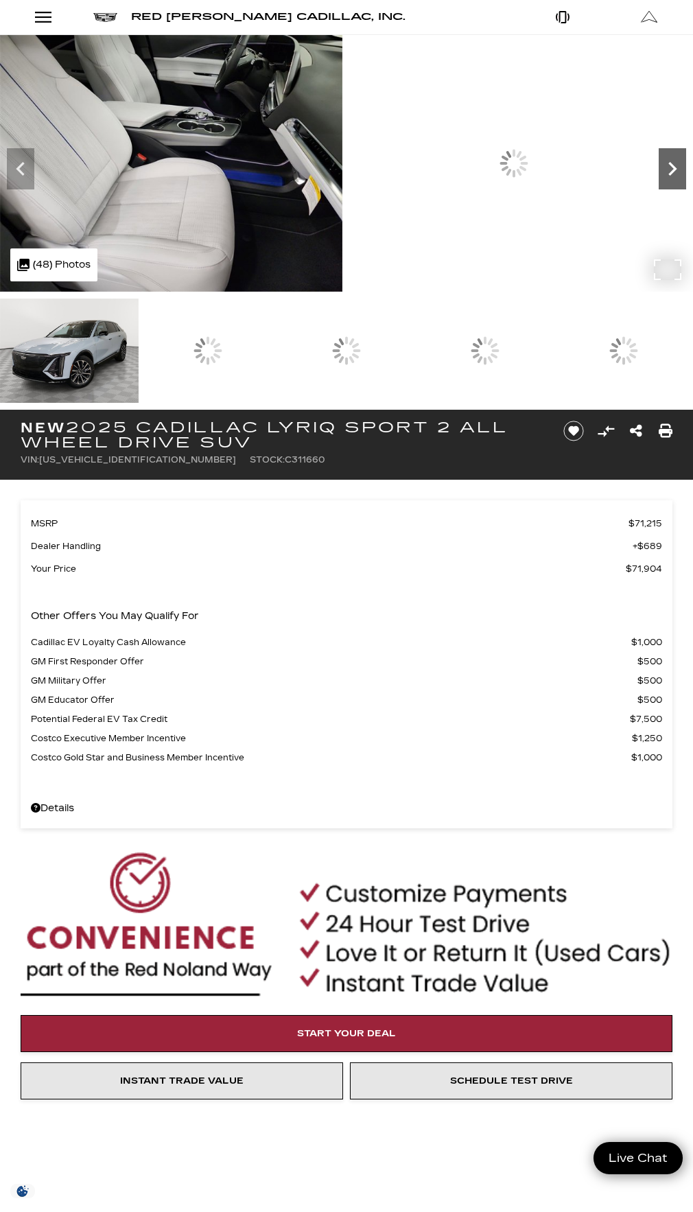
click at [668, 176] on icon "Next" at bounding box center [672, 169] width 8 height 14
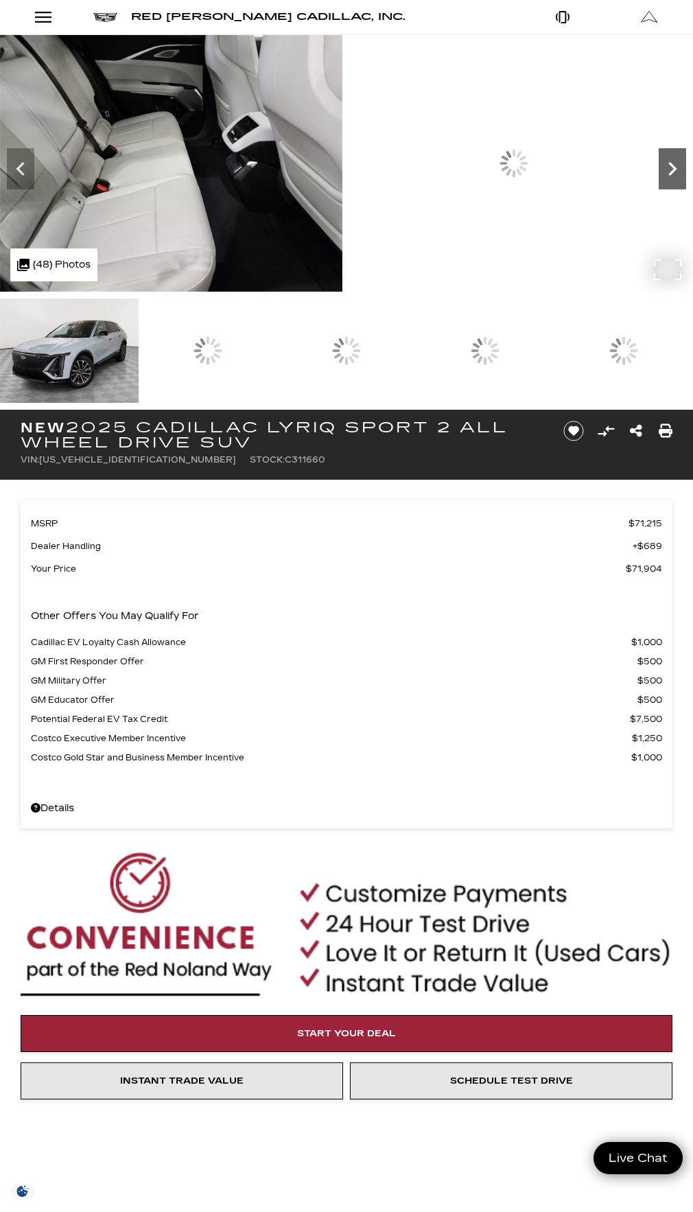
click at [668, 176] on icon "Next" at bounding box center [672, 169] width 8 height 14
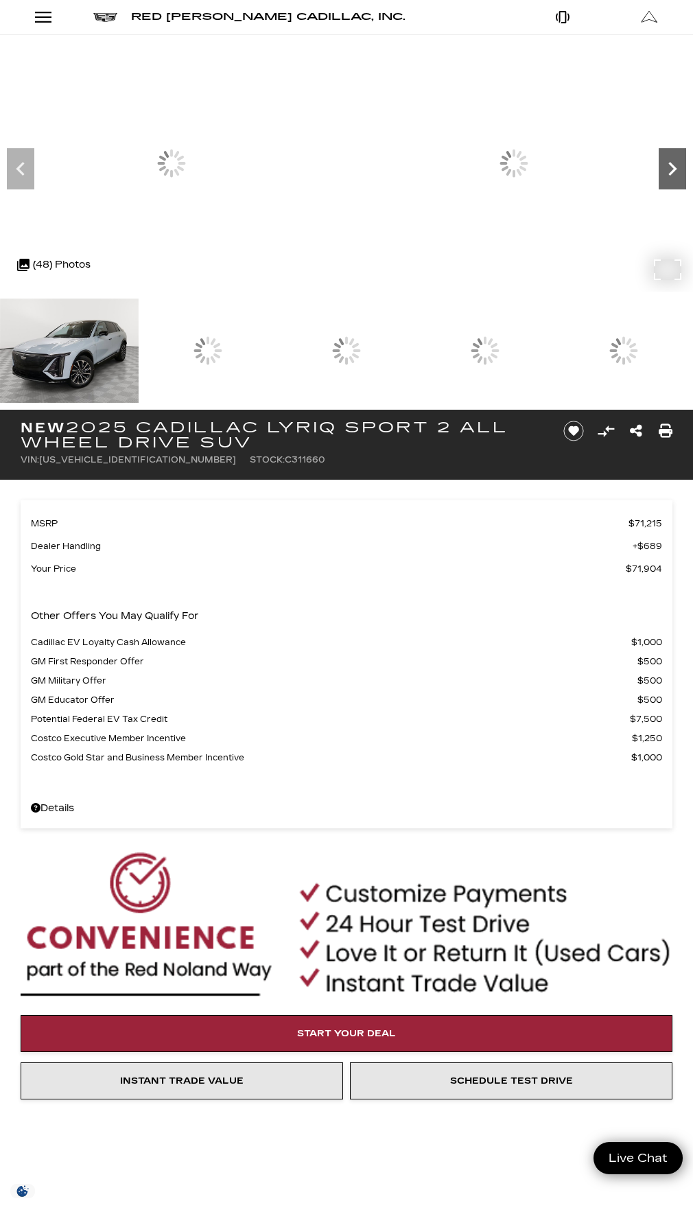
click at [668, 176] on icon "Next" at bounding box center [672, 169] width 8 height 14
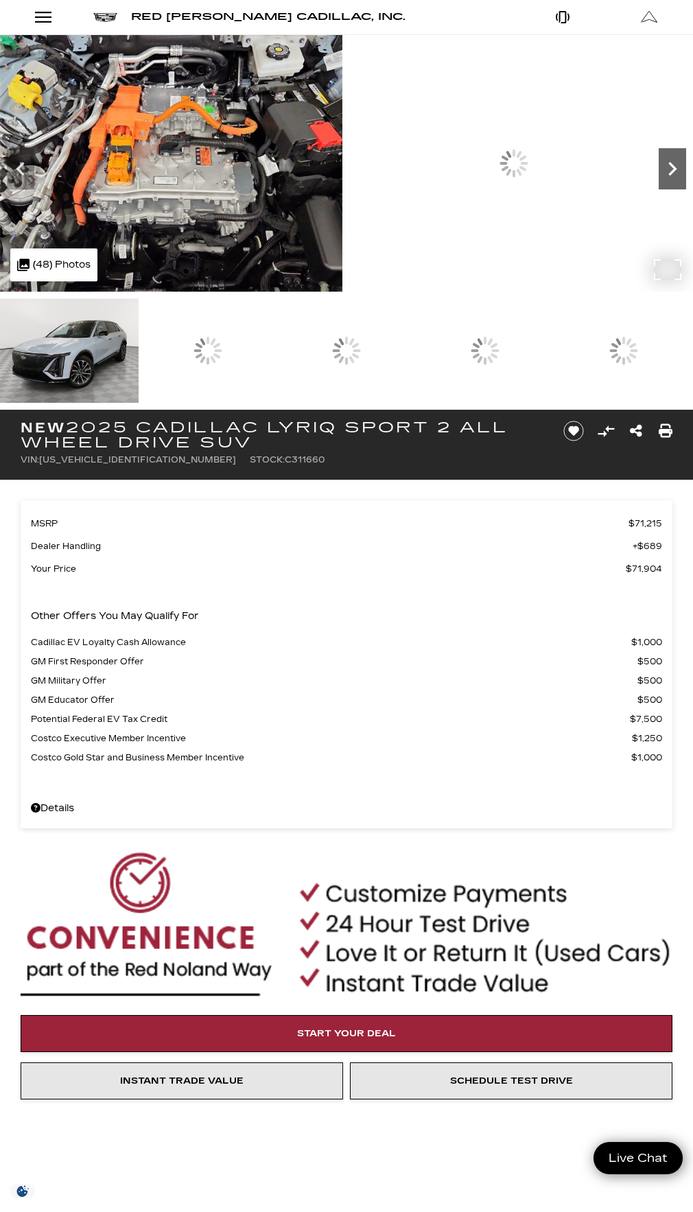
click at [668, 176] on icon "Next" at bounding box center [672, 169] width 8 height 14
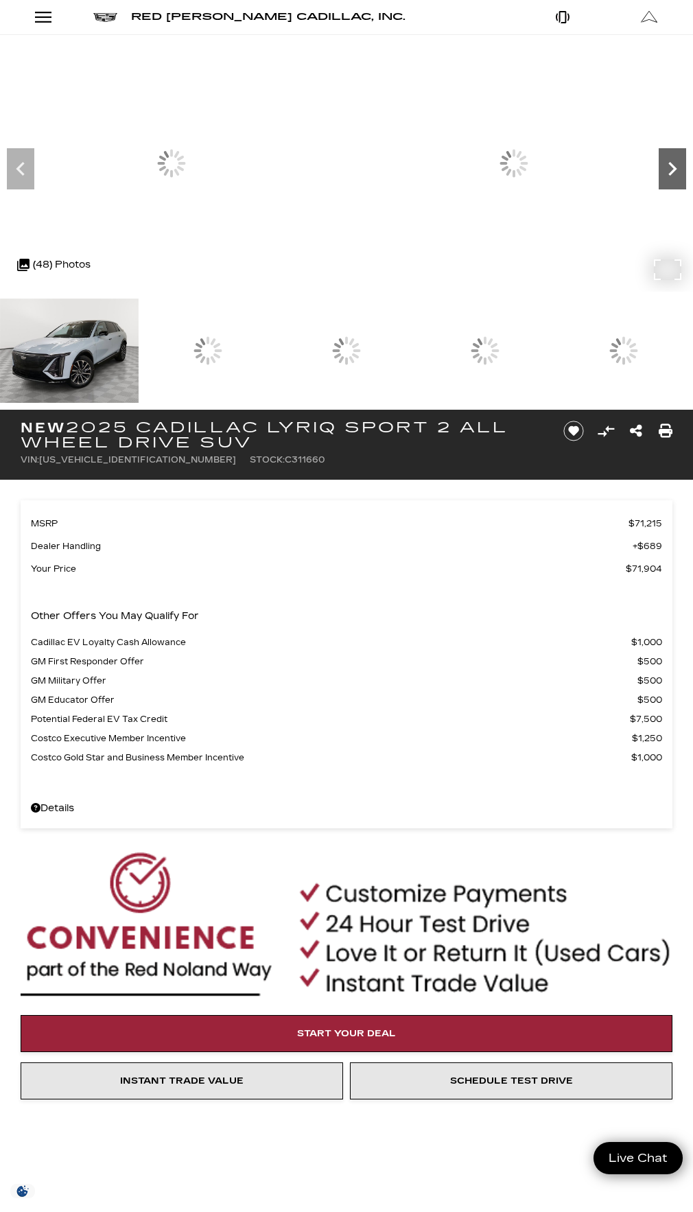
click at [668, 176] on icon "Next" at bounding box center [672, 169] width 8 height 14
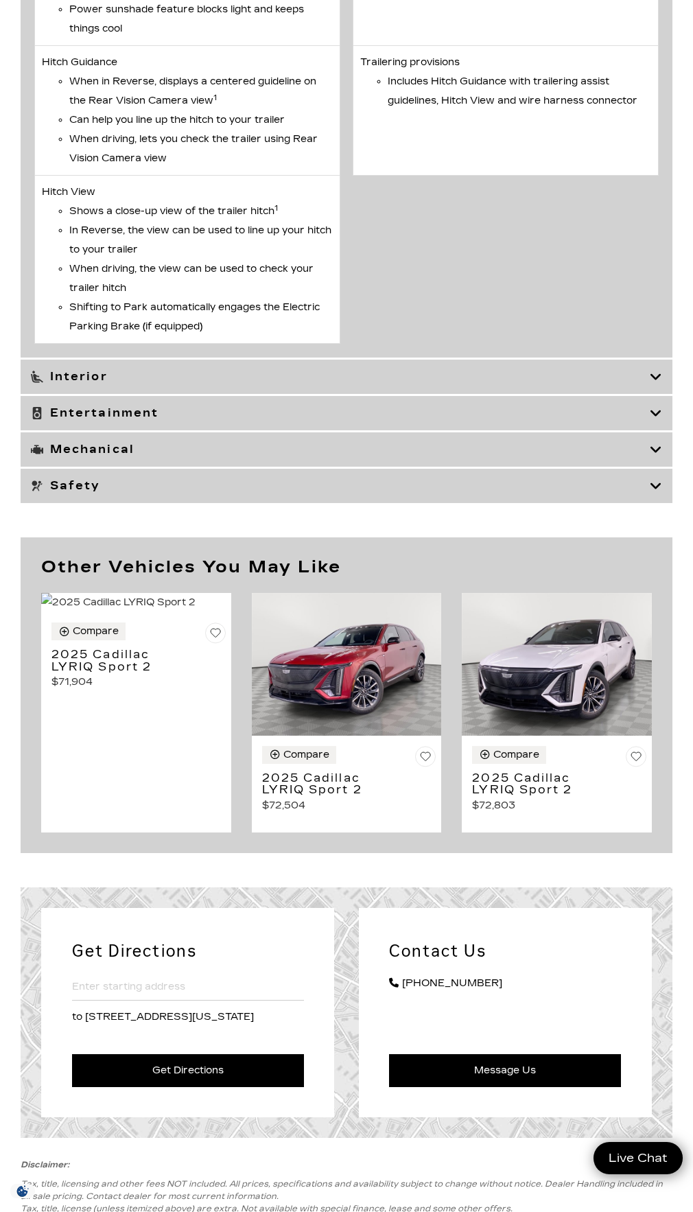
scroll to position [7615, 0]
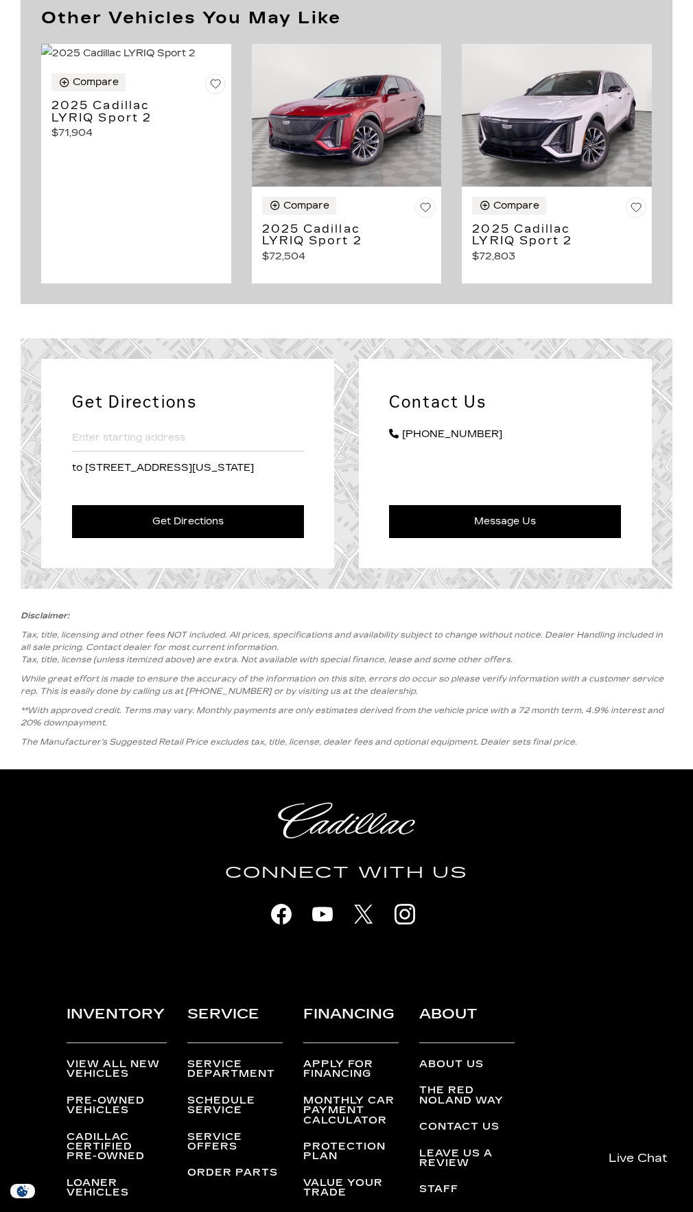
click at [462, 304] on div "Other Vehicles You May Like Compare 2025 Cadillac LYRIQ Sport 2 $71,904" at bounding box center [346, 146] width 693 height 316
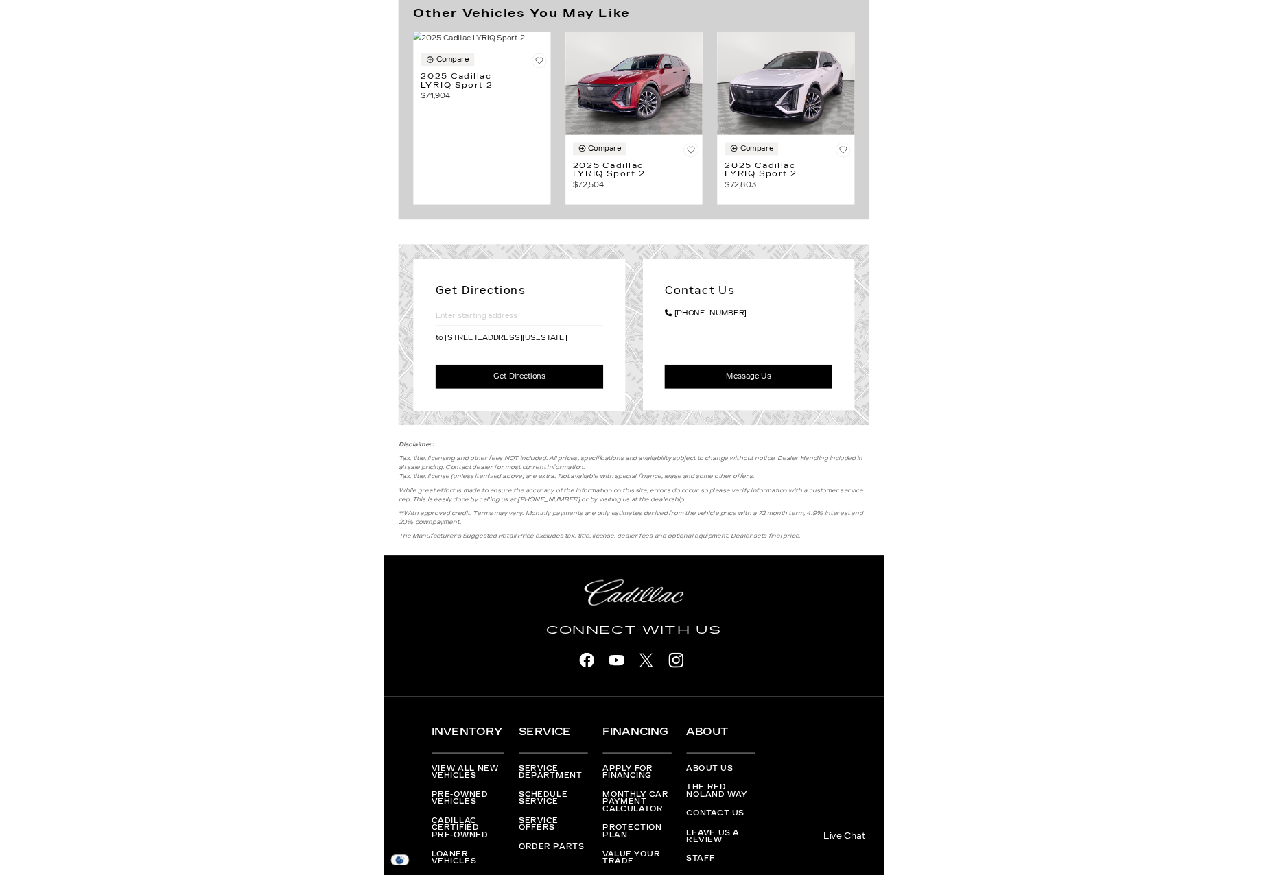
scroll to position [7656, 0]
